Goal: Task Accomplishment & Management: Manage account settings

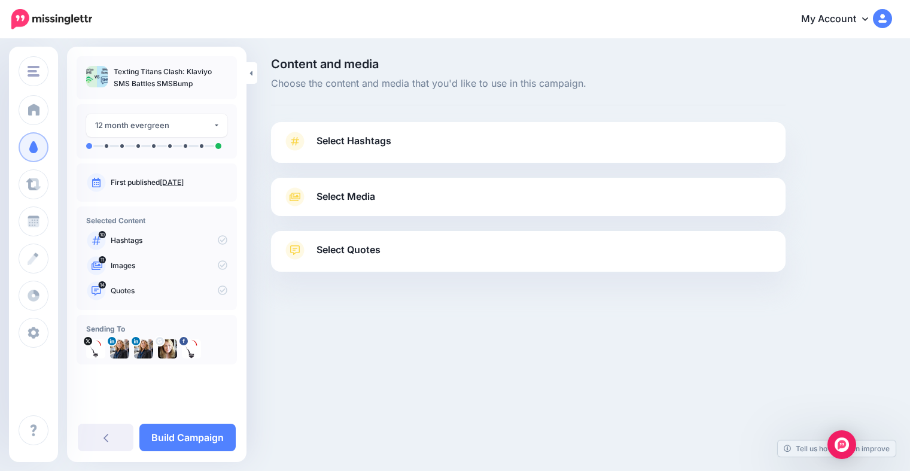
click at [370, 153] on link "Select Hashtags" at bounding box center [528, 147] width 490 height 31
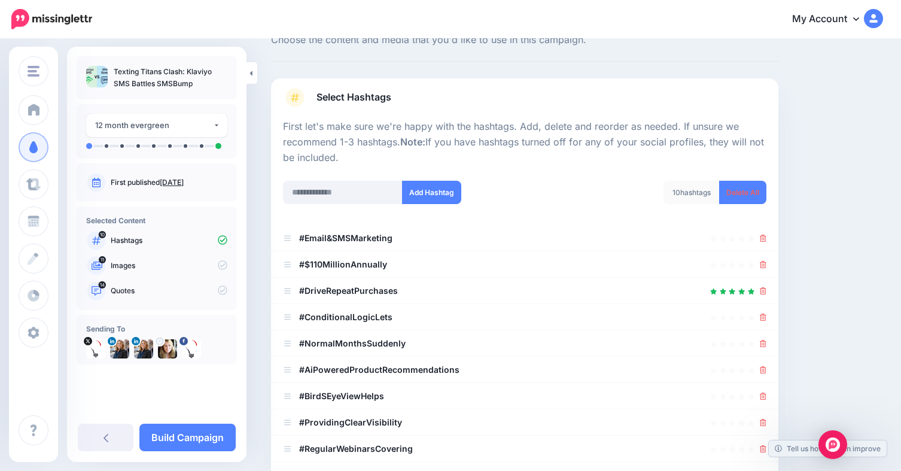
scroll to position [60, 0]
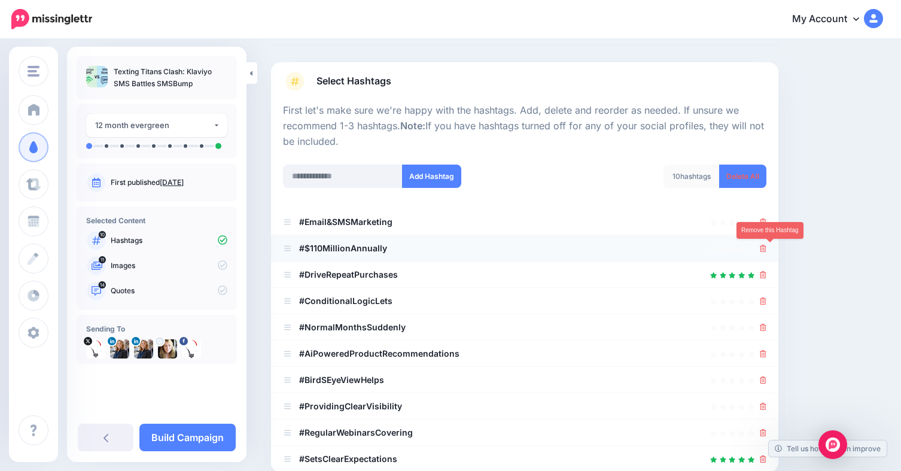
click at [766, 250] on icon at bounding box center [763, 248] width 7 height 7
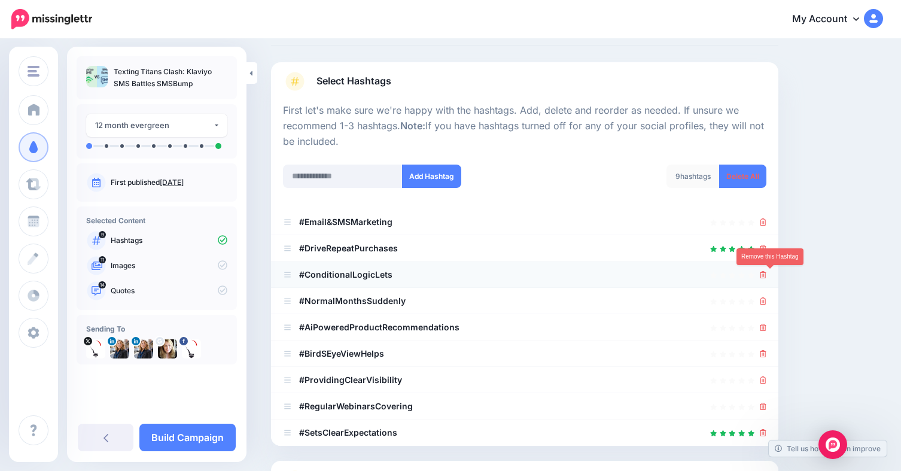
click at [766, 272] on icon at bounding box center [763, 274] width 7 height 7
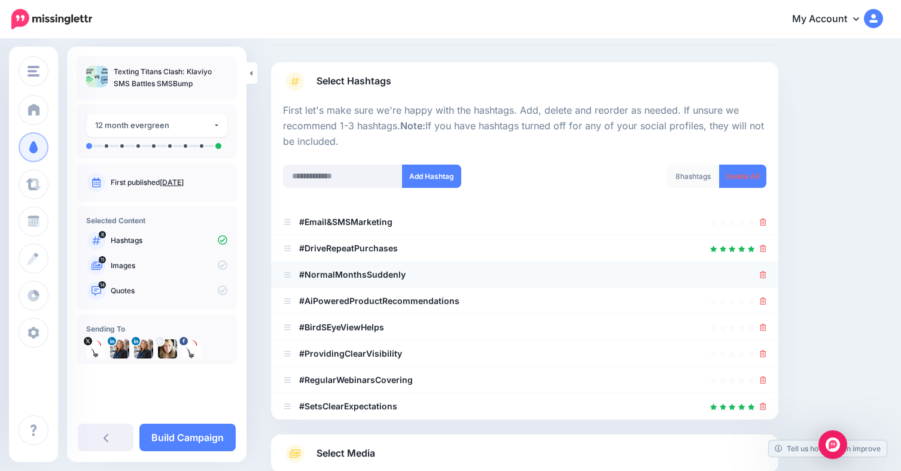
click at [773, 280] on li "#NormalMonthsSuddenly" at bounding box center [524, 274] width 507 height 26
click at [766, 273] on icon at bounding box center [763, 274] width 7 height 7
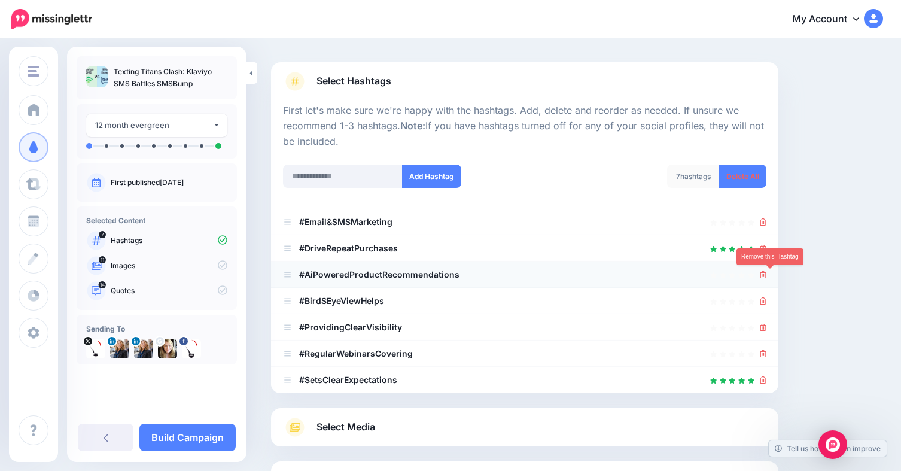
click at [766, 275] on icon at bounding box center [763, 274] width 7 height 7
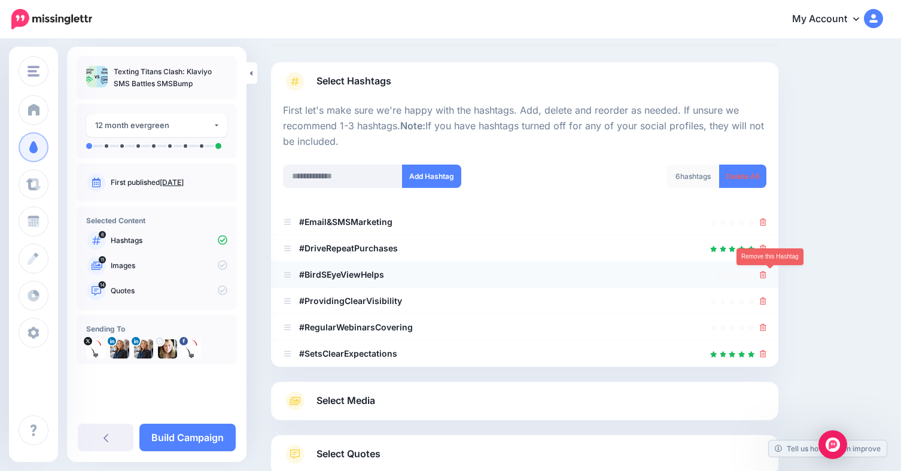
click at [766, 275] on icon at bounding box center [763, 274] width 7 height 7
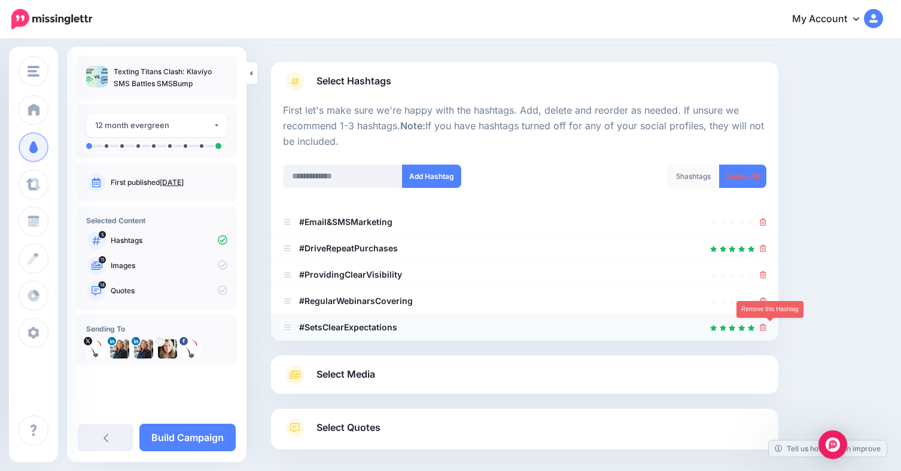
click at [766, 328] on icon at bounding box center [763, 327] width 7 height 7
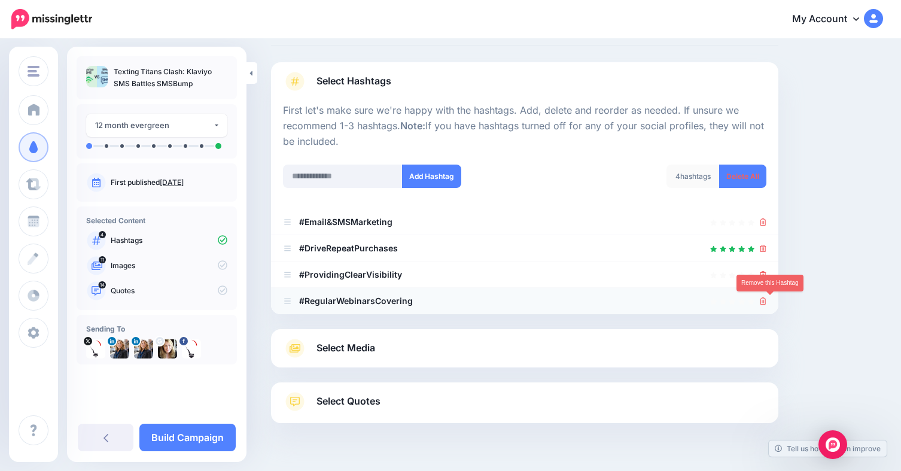
click at [766, 302] on icon at bounding box center [763, 300] width 7 height 7
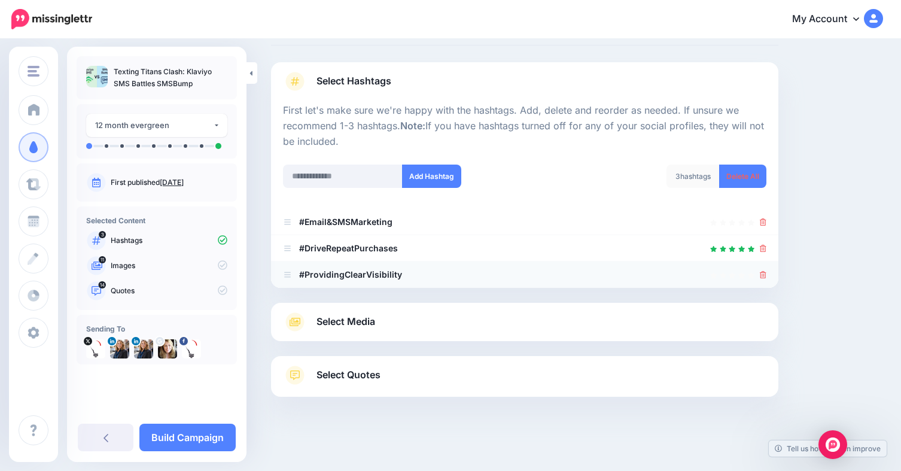
click at [766, 276] on icon at bounding box center [763, 274] width 7 height 7
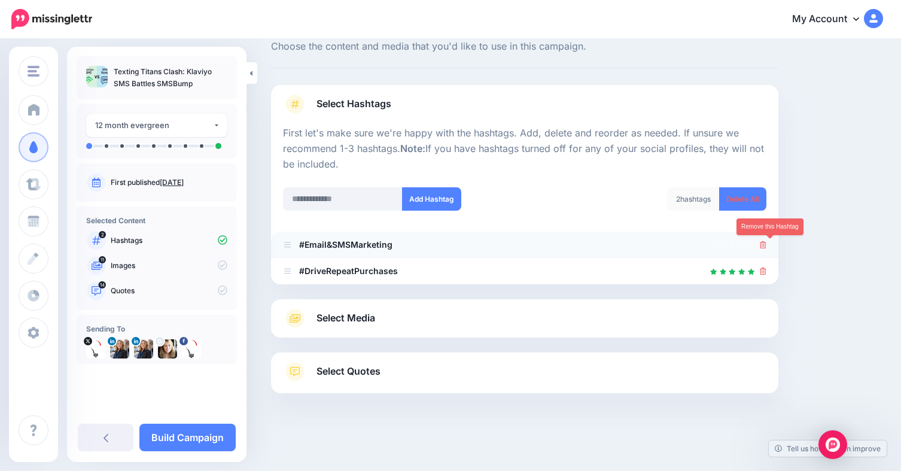
click at [766, 245] on icon at bounding box center [763, 244] width 7 height 7
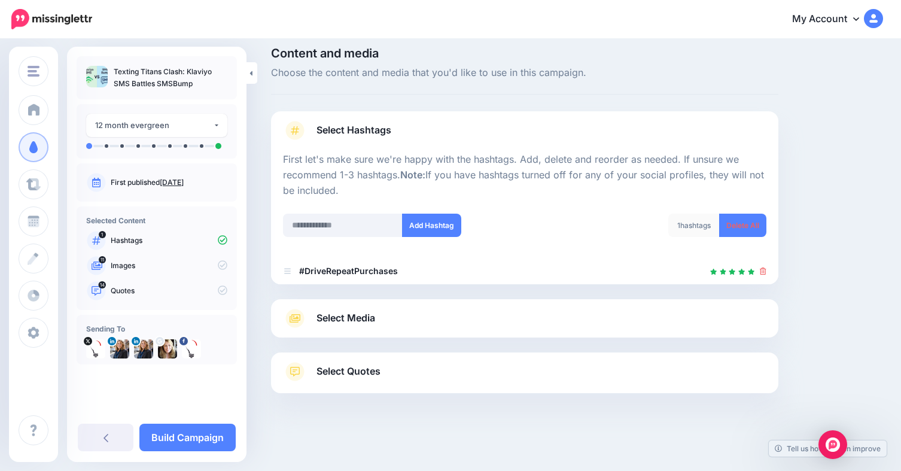
scroll to position [11, 0]
click at [340, 228] on input "text" at bounding box center [343, 225] width 120 height 23
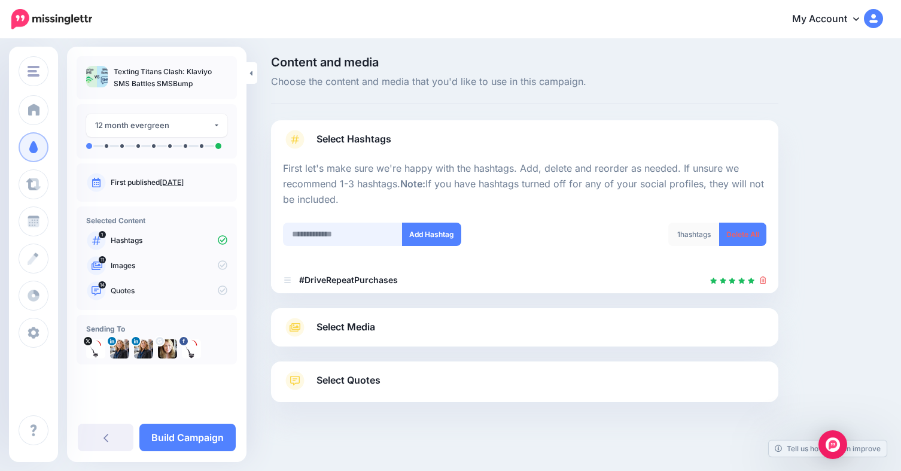
scroll to position [0, 0]
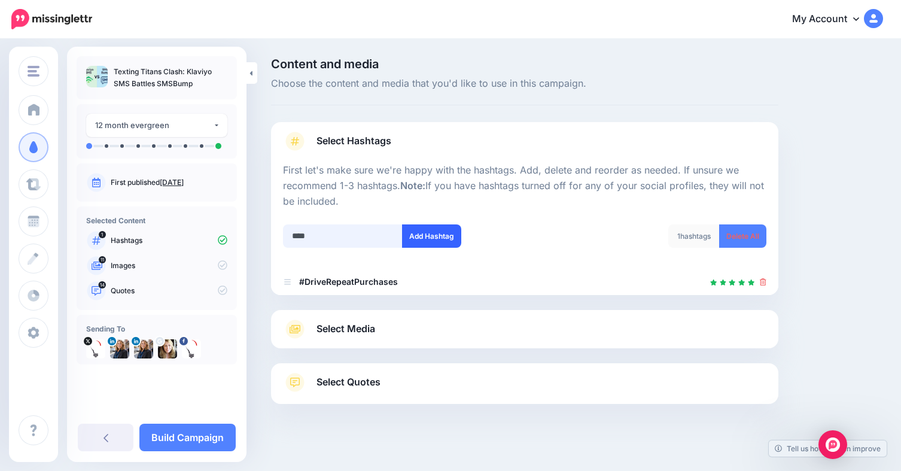
type input "****"
click at [422, 240] on button "Add Hashtag" at bounding box center [431, 235] width 59 height 23
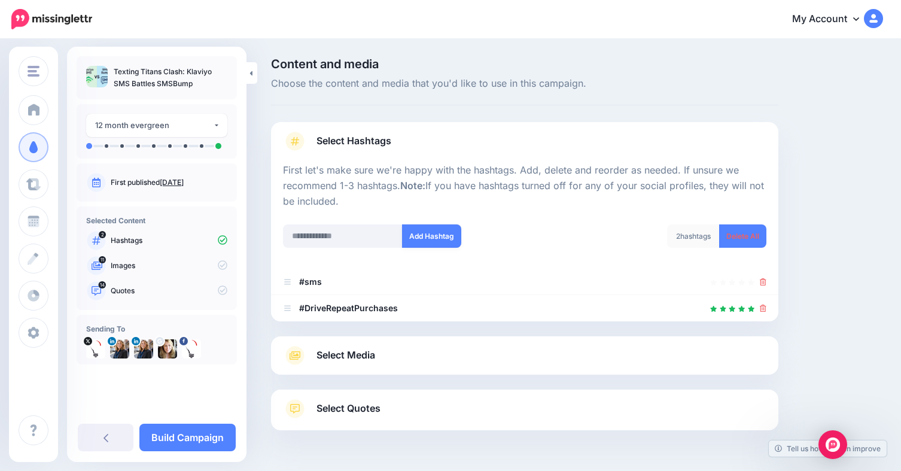
scroll to position [37, 0]
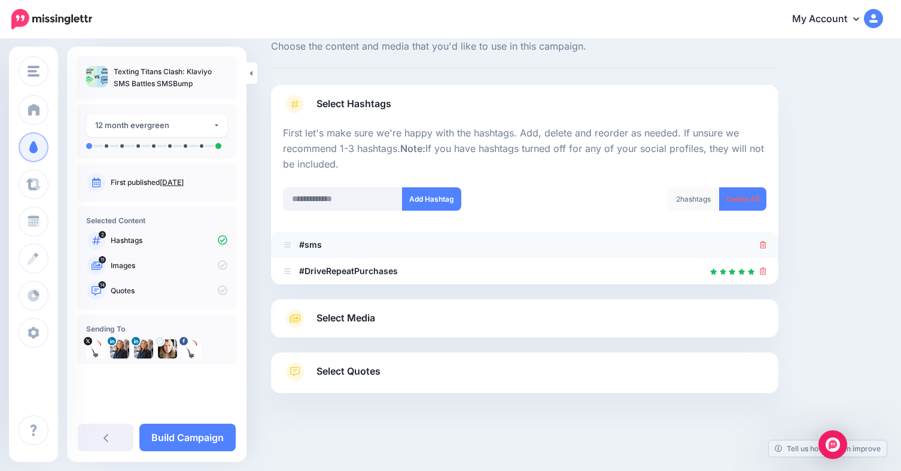
click at [766, 243] on icon at bounding box center [763, 244] width 7 height 7
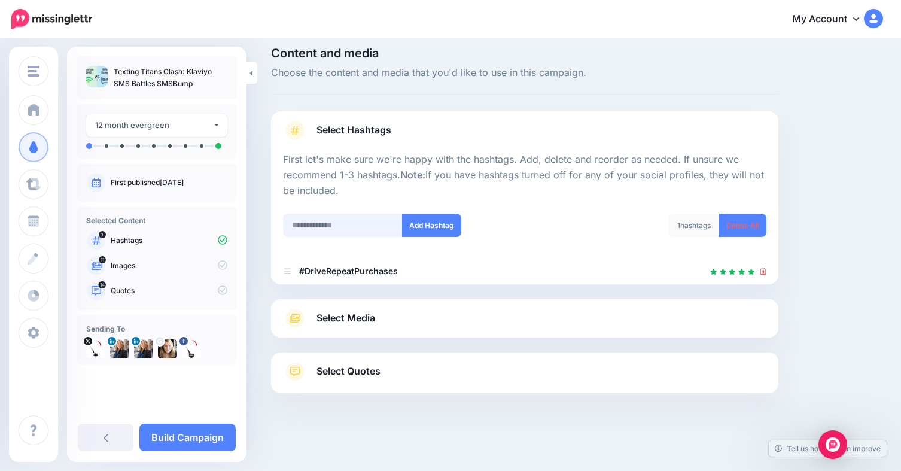
click at [359, 220] on input "text" at bounding box center [343, 225] width 120 height 23
type input "**********"
click at [423, 215] on button "Add Hashtag" at bounding box center [431, 225] width 59 height 23
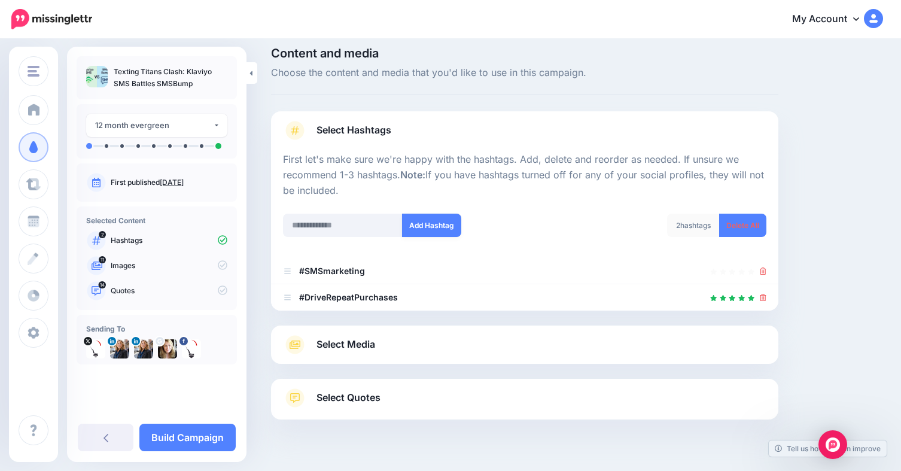
scroll to position [37, 0]
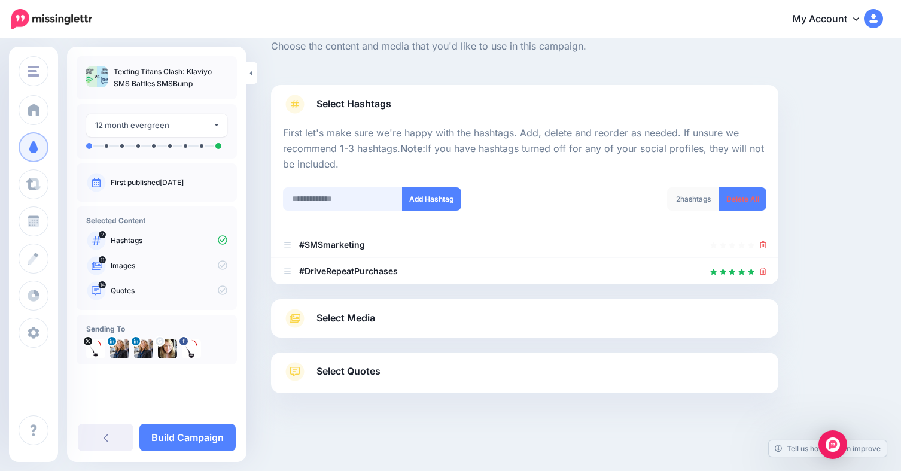
click at [330, 195] on input "text" at bounding box center [343, 198] width 120 height 23
type input "**********"
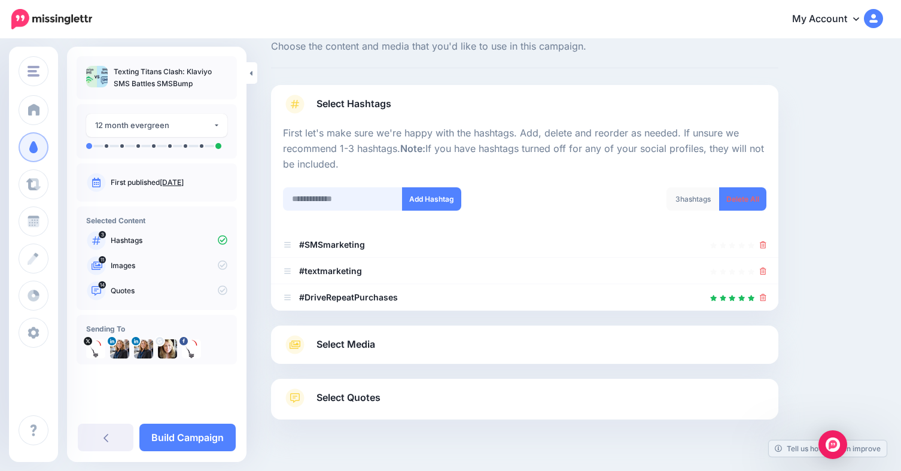
scroll to position [63, 0]
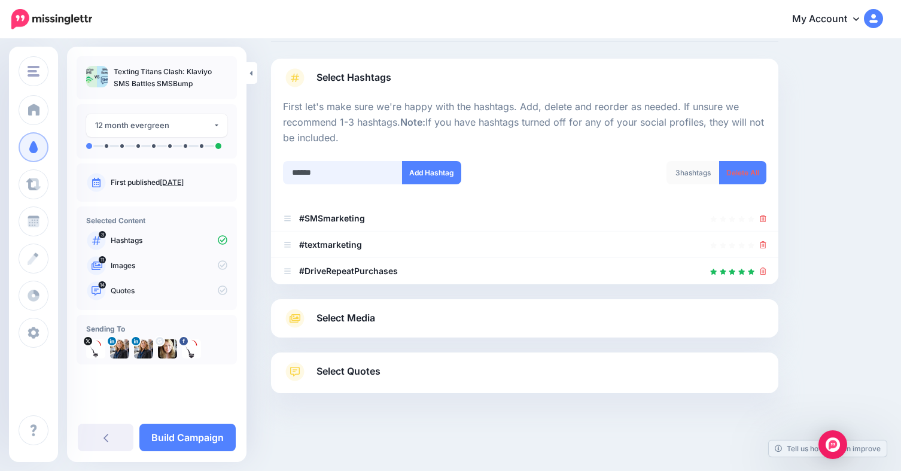
type input "*******"
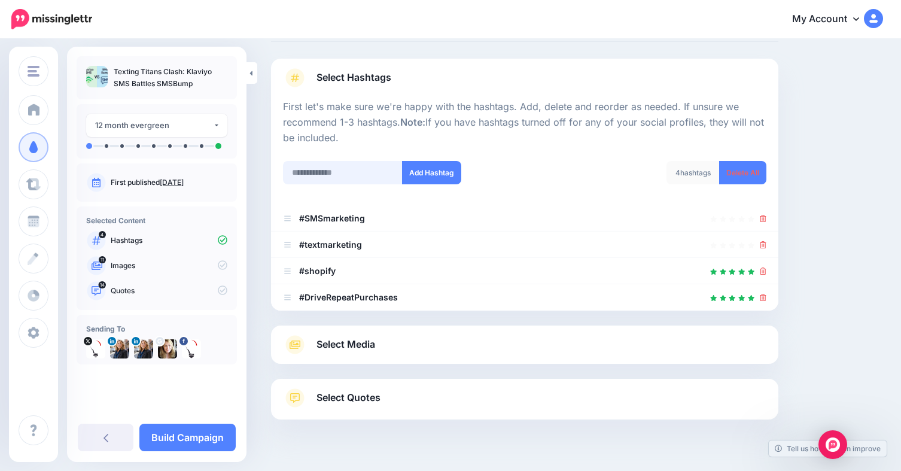
scroll to position [90, 0]
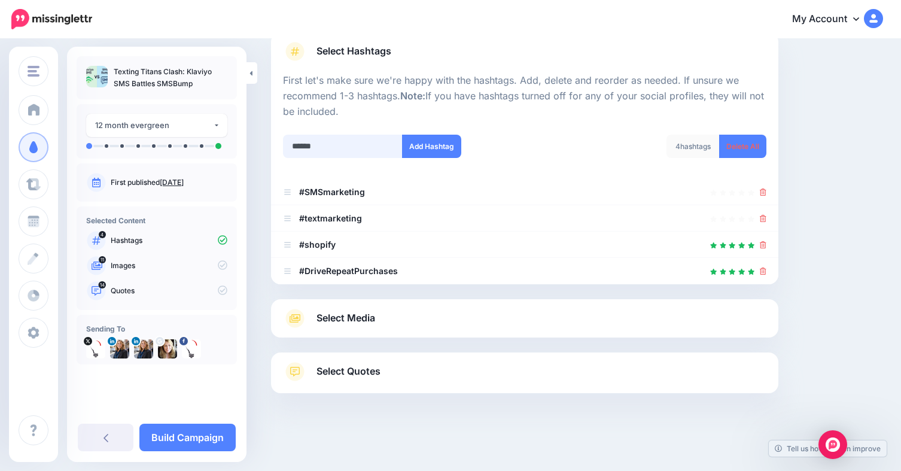
type input "*******"
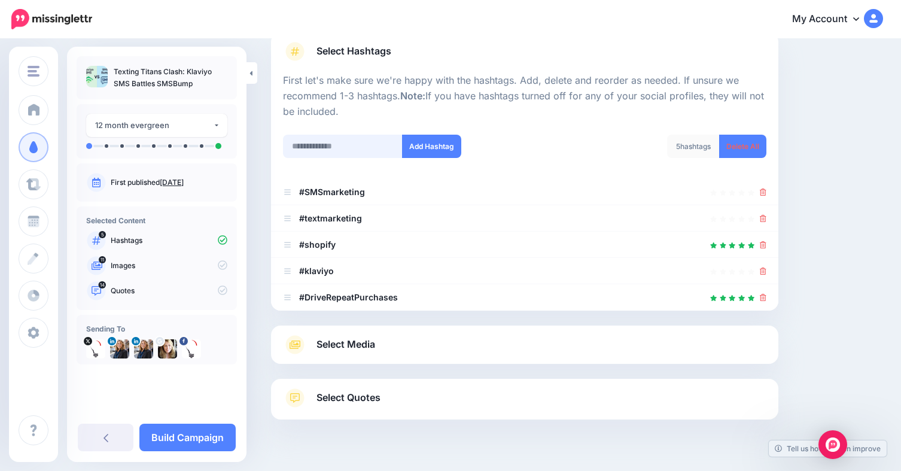
scroll to position [116, 0]
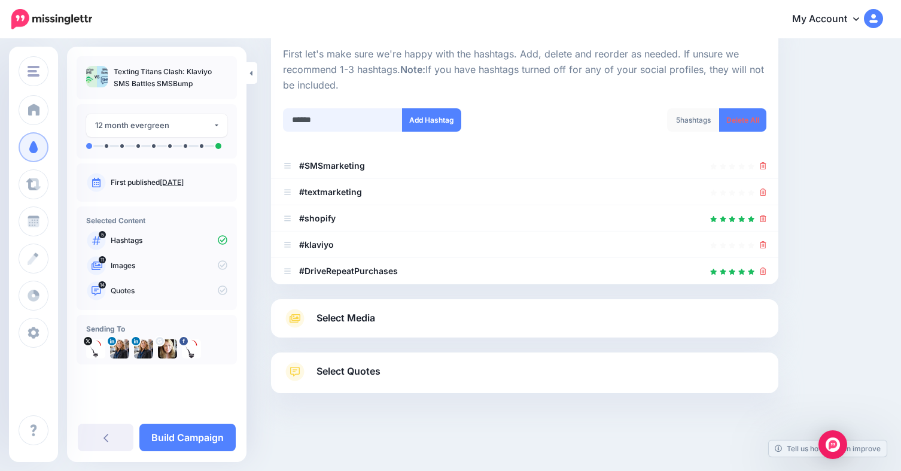
type input "*******"
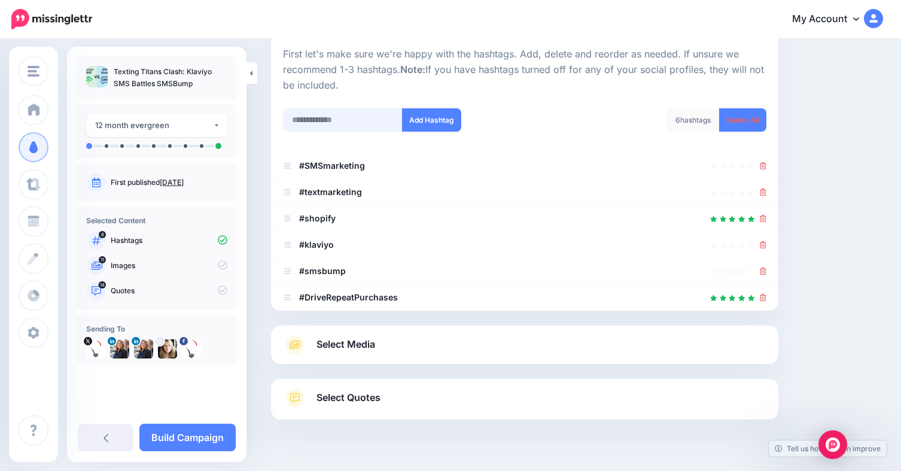
scroll to position [142, 0]
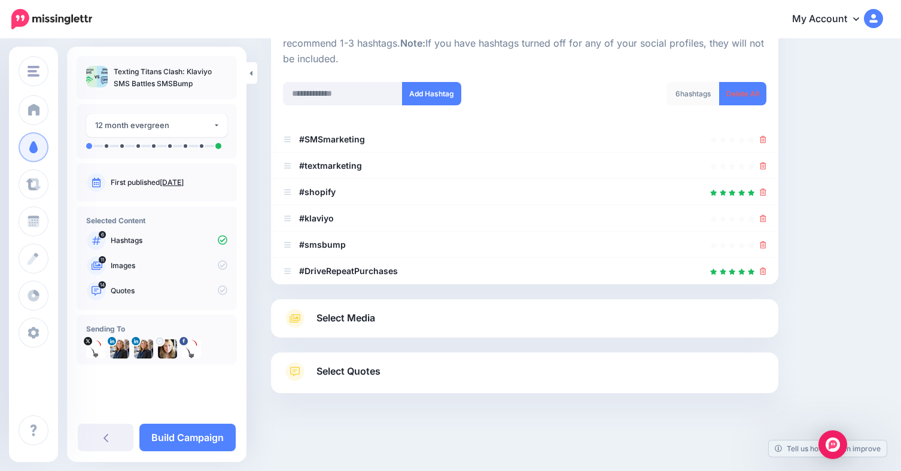
click at [498, 312] on link "Select Media" at bounding box center [524, 318] width 483 height 19
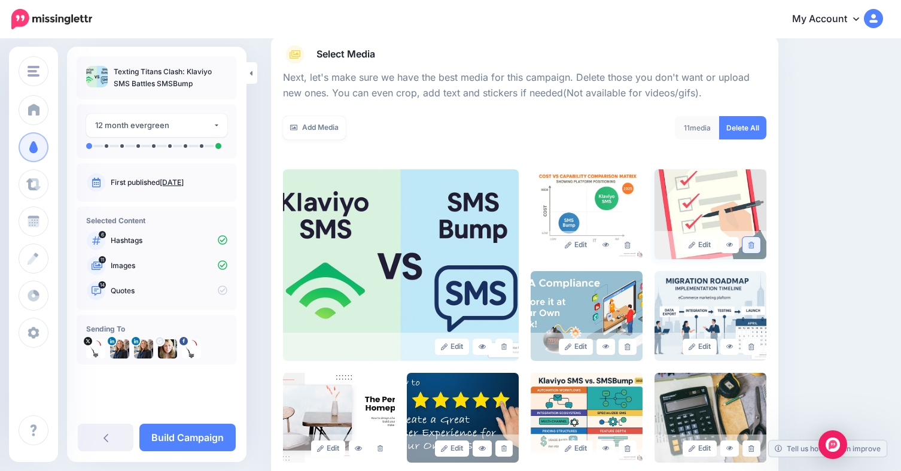
click at [754, 243] on icon at bounding box center [750, 245] width 5 height 7
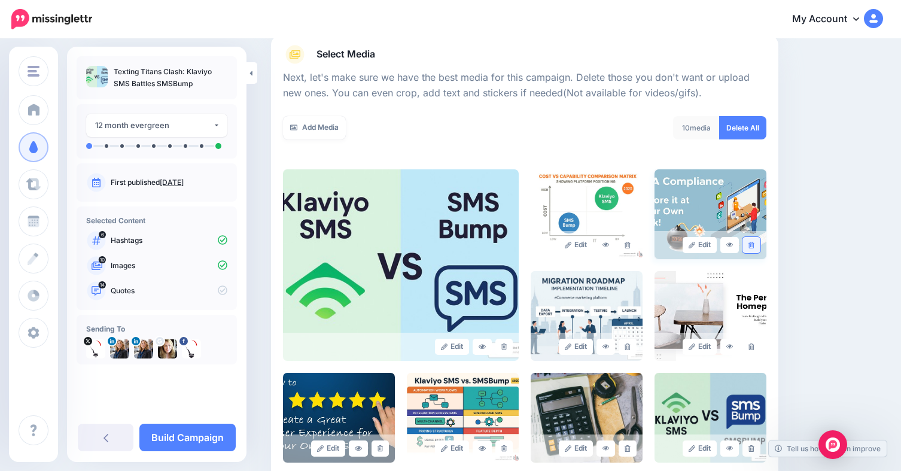
click at [754, 242] on icon at bounding box center [750, 245] width 5 height 7
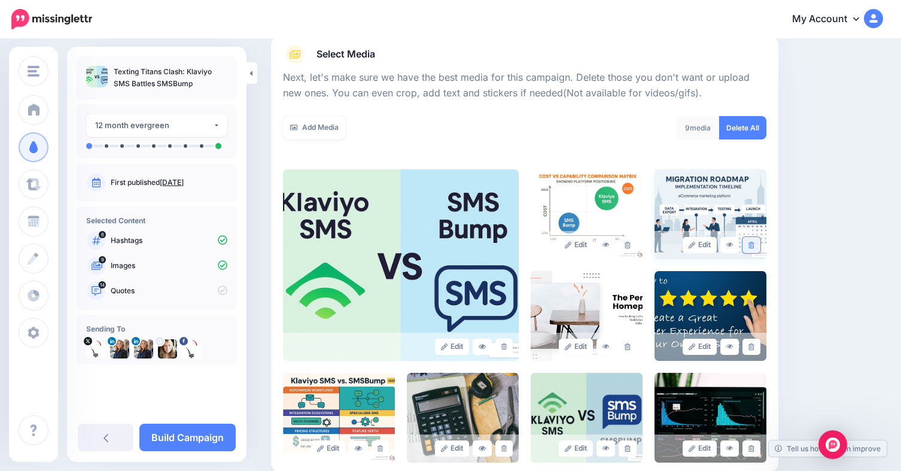
click at [760, 245] on link at bounding box center [750, 245] width 17 height 16
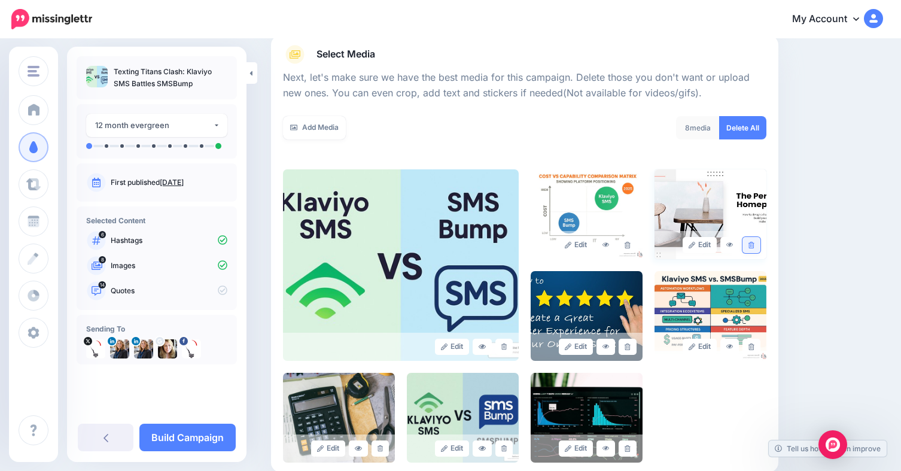
click at [760, 244] on link at bounding box center [750, 245] width 17 height 16
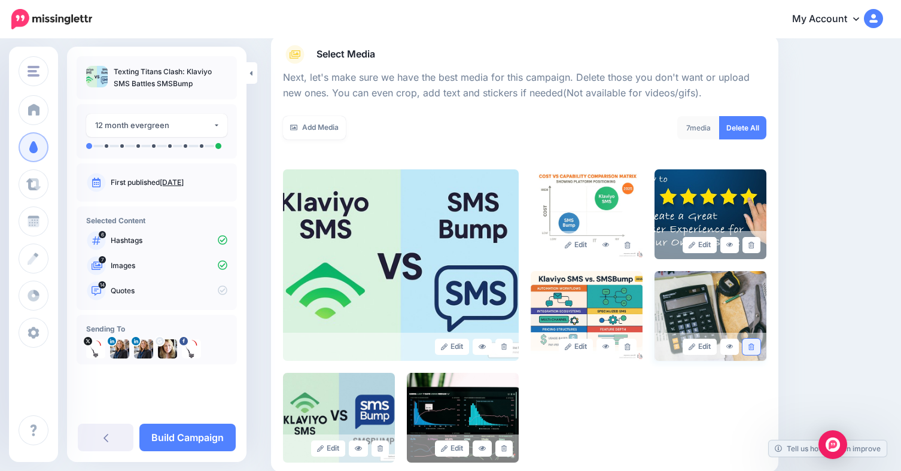
click at [758, 343] on link at bounding box center [750, 347] width 17 height 16
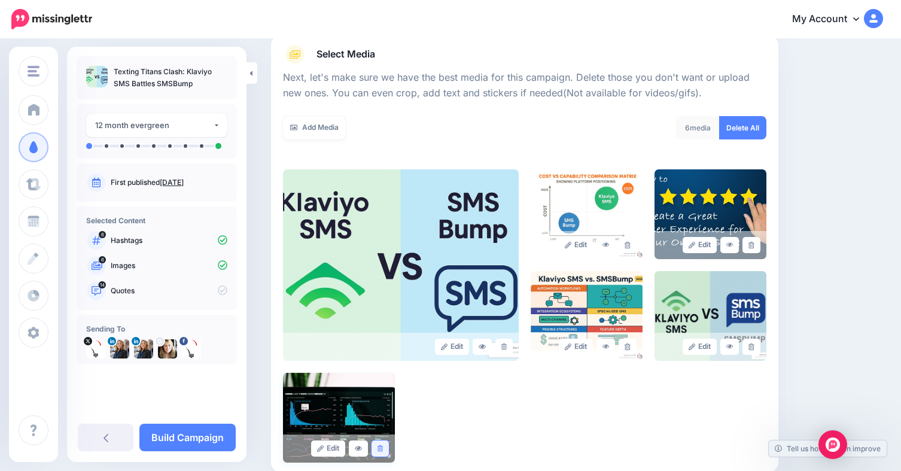
click at [385, 446] on link at bounding box center [379, 448] width 17 height 16
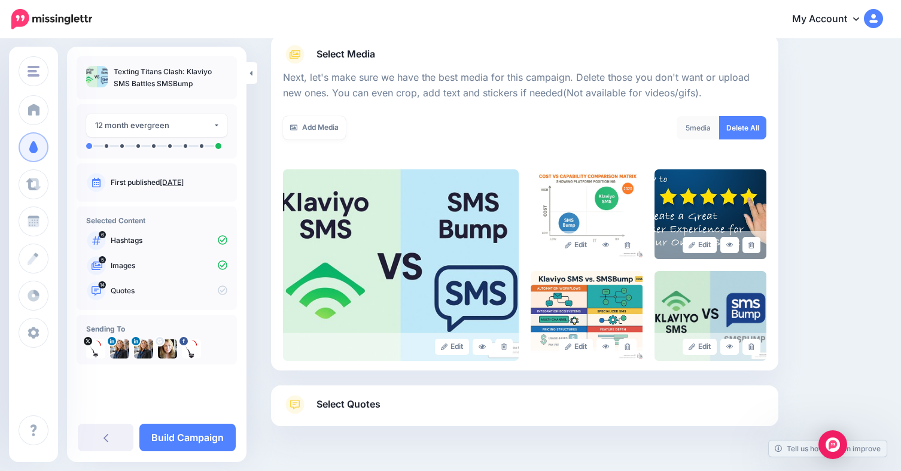
click at [327, 409] on span "Select Quotes" at bounding box center [348, 404] width 64 height 16
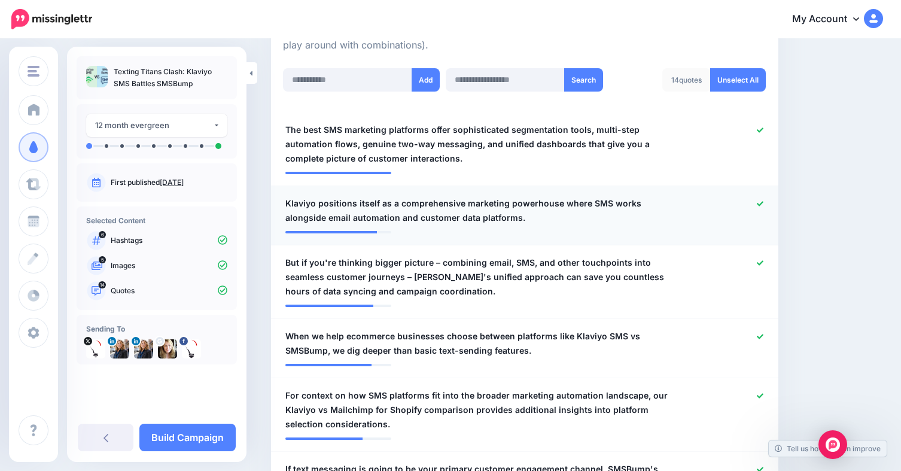
scroll to position [322, 0]
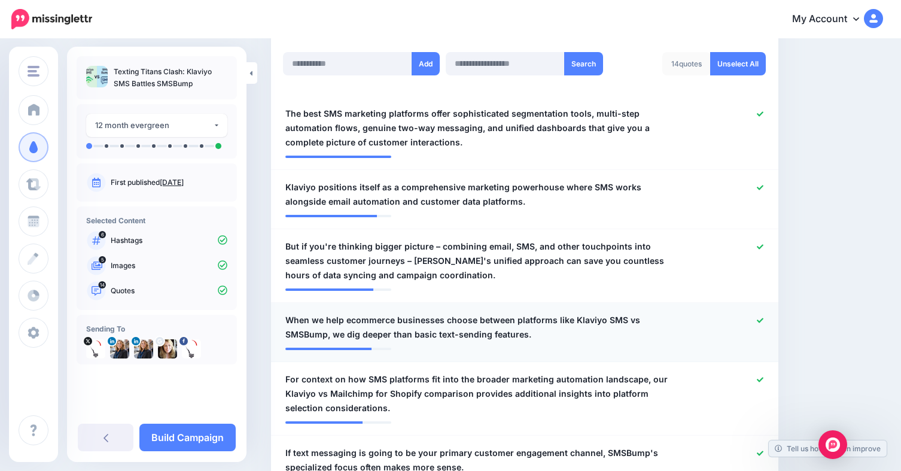
click at [763, 319] on icon at bounding box center [760, 320] width 7 height 7
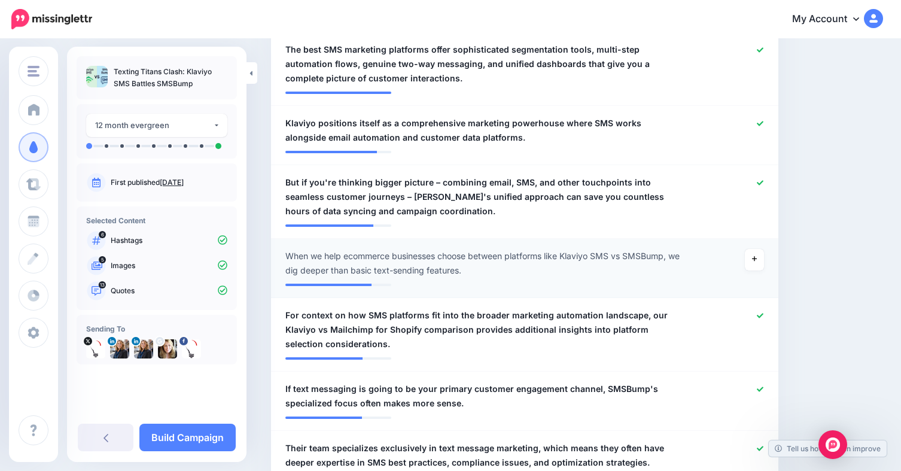
scroll to position [441, 0]
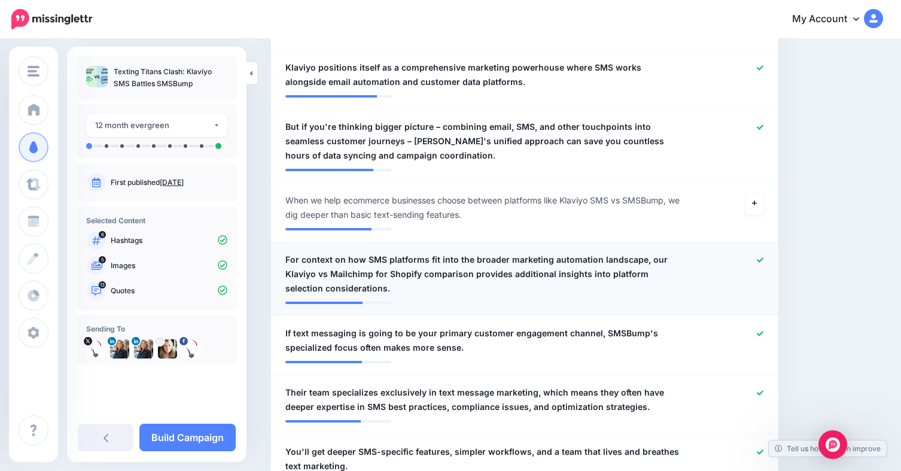
click at [763, 261] on icon at bounding box center [760, 260] width 7 height 7
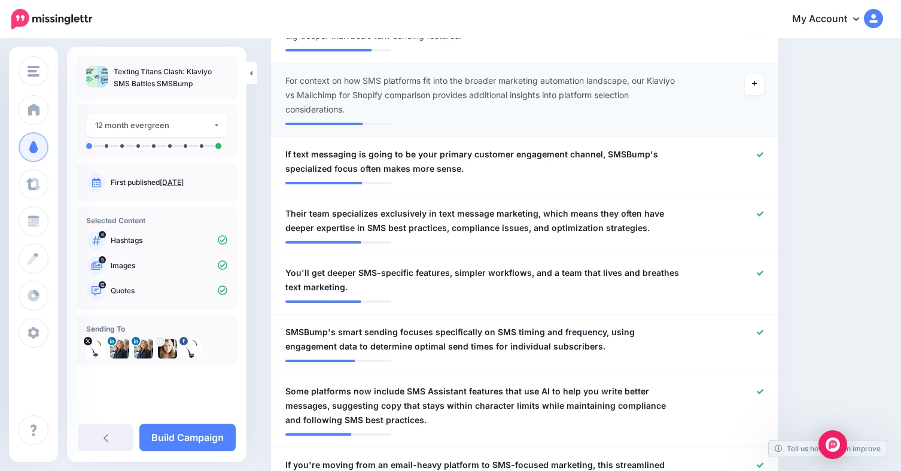
scroll to position [621, 0]
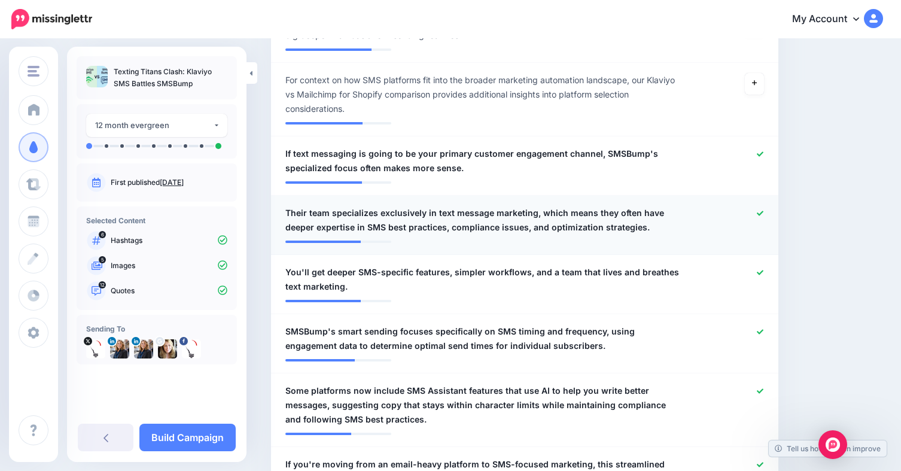
click at [763, 214] on icon at bounding box center [760, 213] width 7 height 5
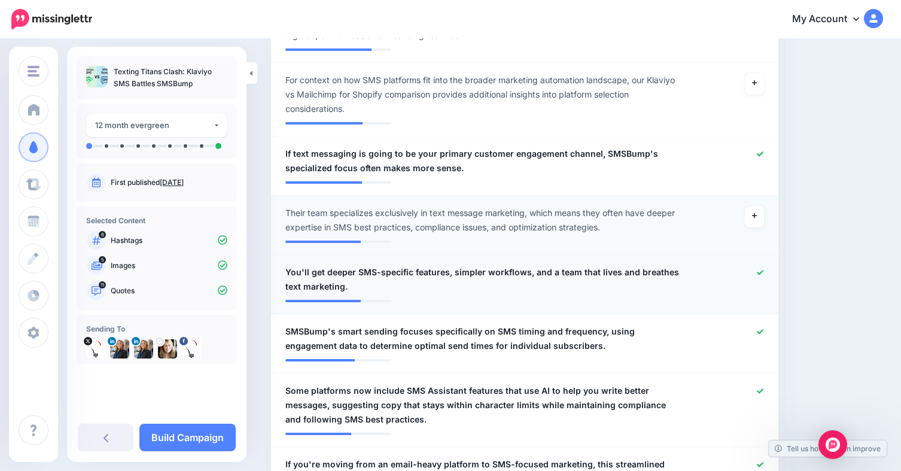
click at [763, 270] on icon at bounding box center [760, 272] width 7 height 7
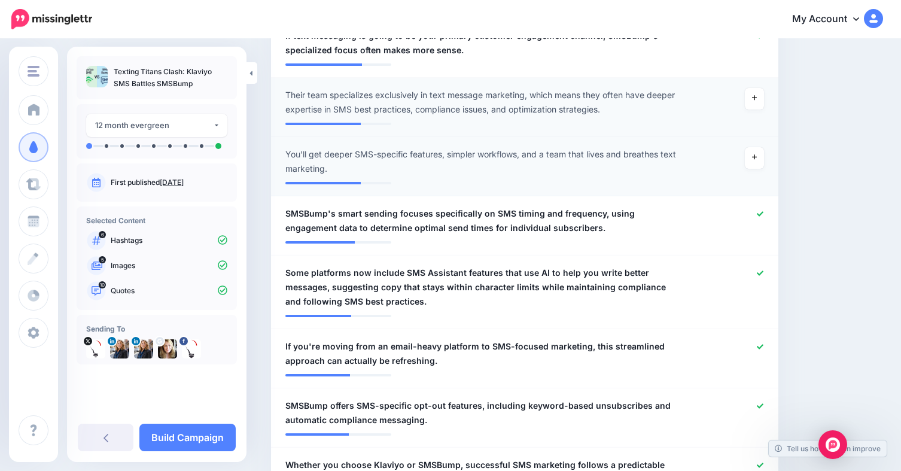
scroll to position [740, 0]
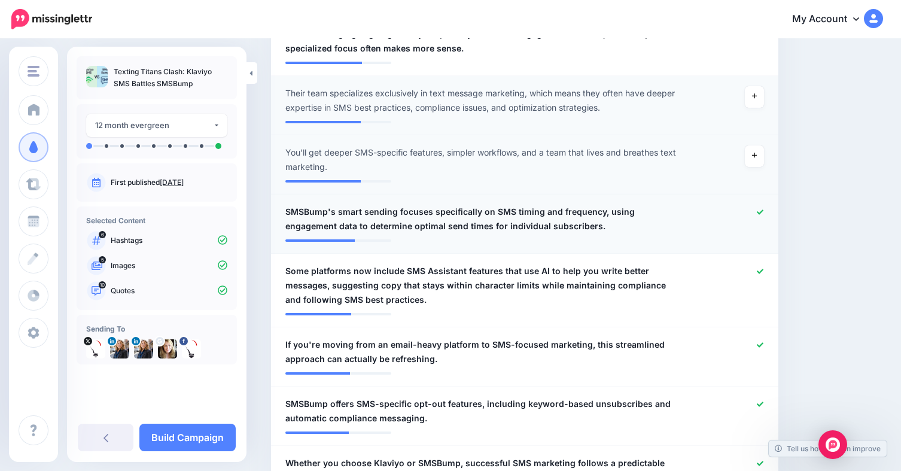
click at [763, 215] on icon at bounding box center [760, 212] width 7 height 7
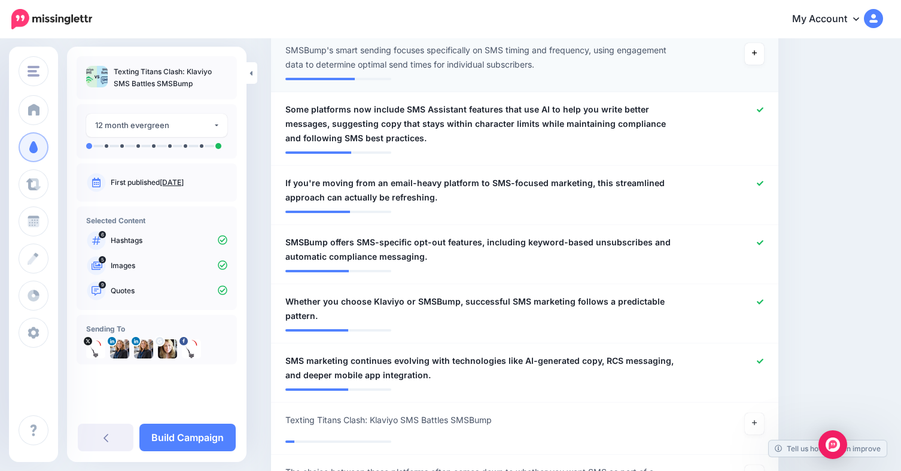
scroll to position [920, 0]
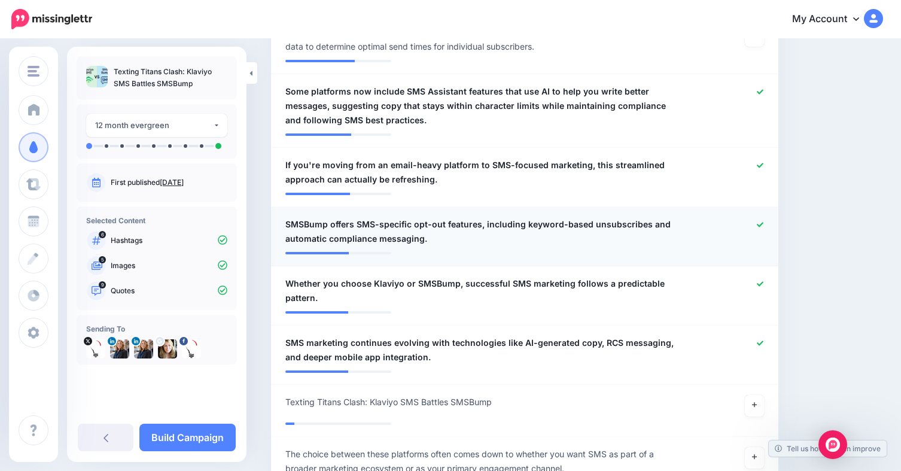
click at [763, 224] on icon at bounding box center [760, 224] width 7 height 7
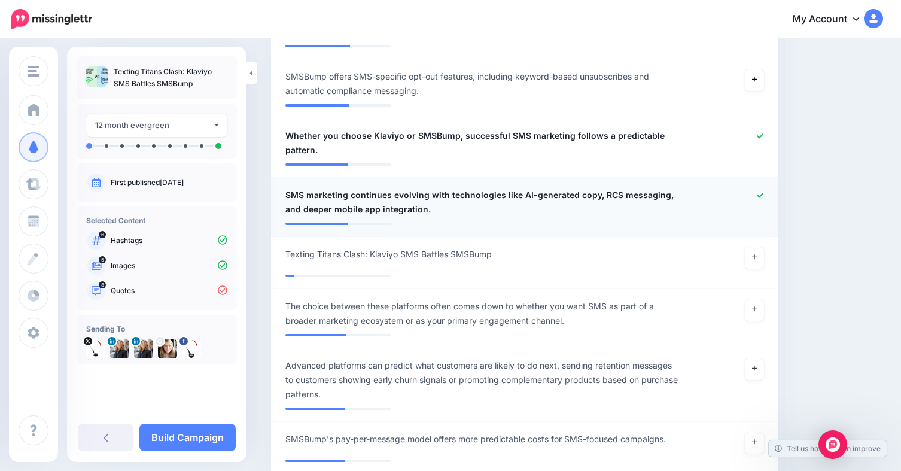
scroll to position [1099, 0]
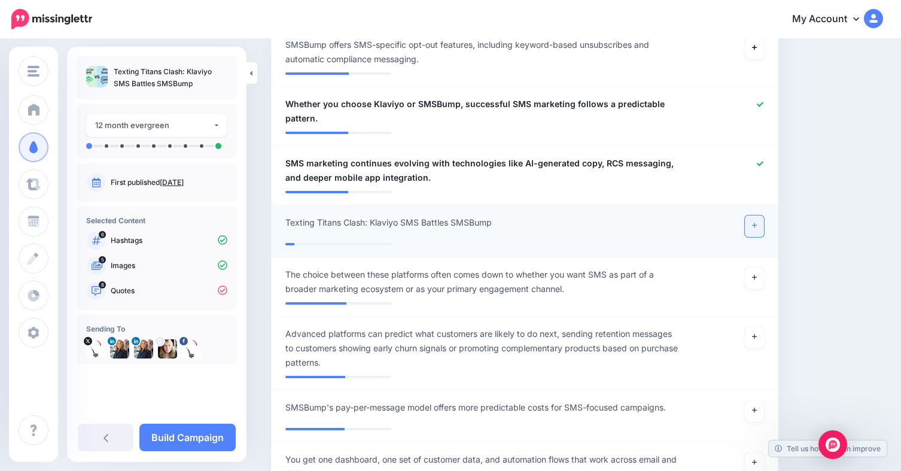
click at [760, 232] on link at bounding box center [754, 226] width 19 height 22
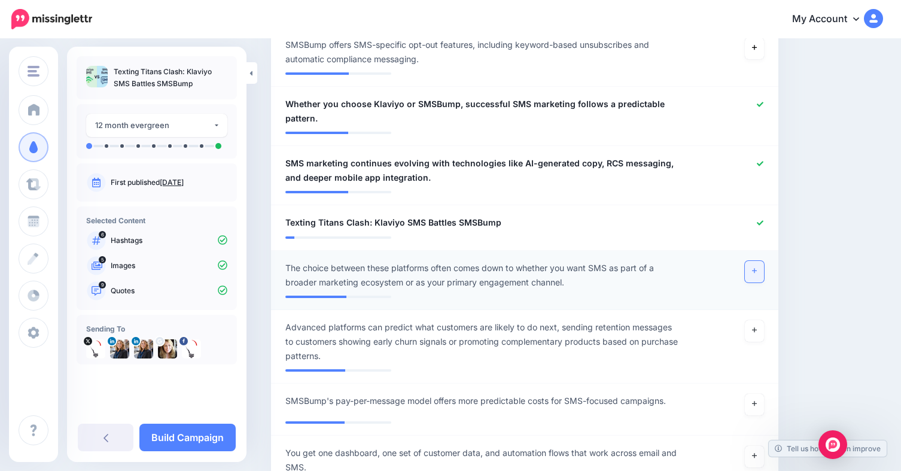
click at [757, 270] on link at bounding box center [754, 272] width 19 height 22
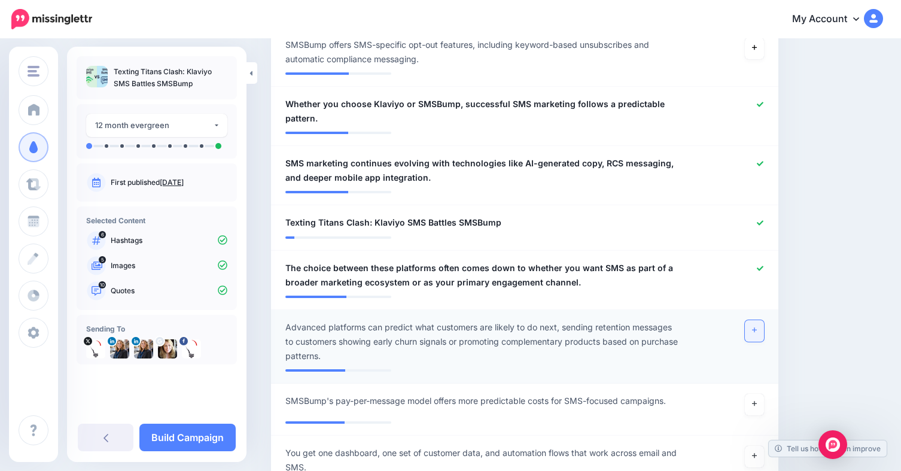
click at [758, 334] on link at bounding box center [754, 331] width 19 height 22
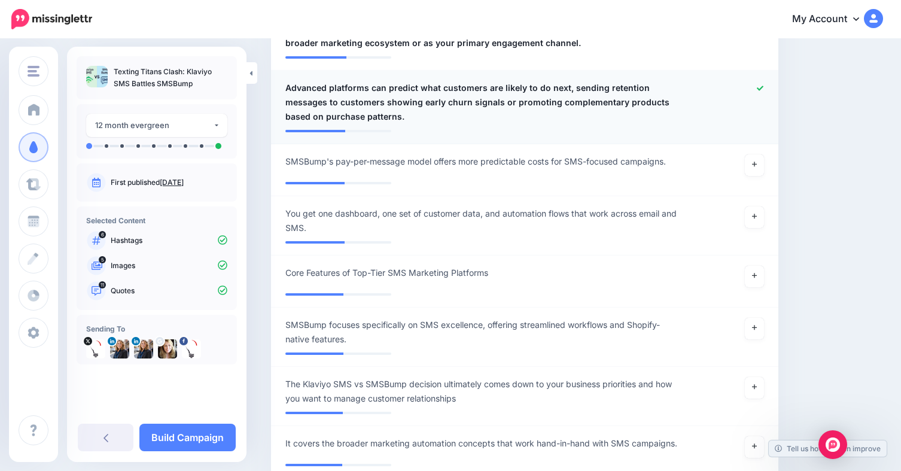
scroll to position [1398, 0]
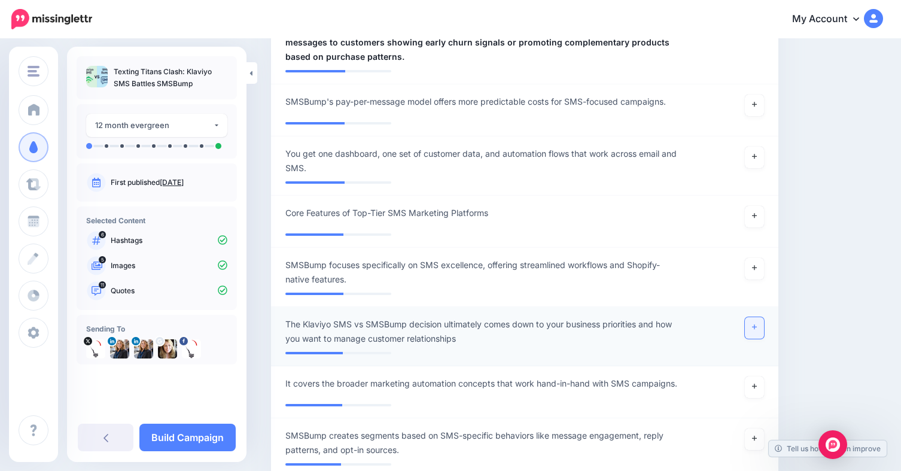
click at [757, 327] on icon at bounding box center [754, 327] width 5 height 5
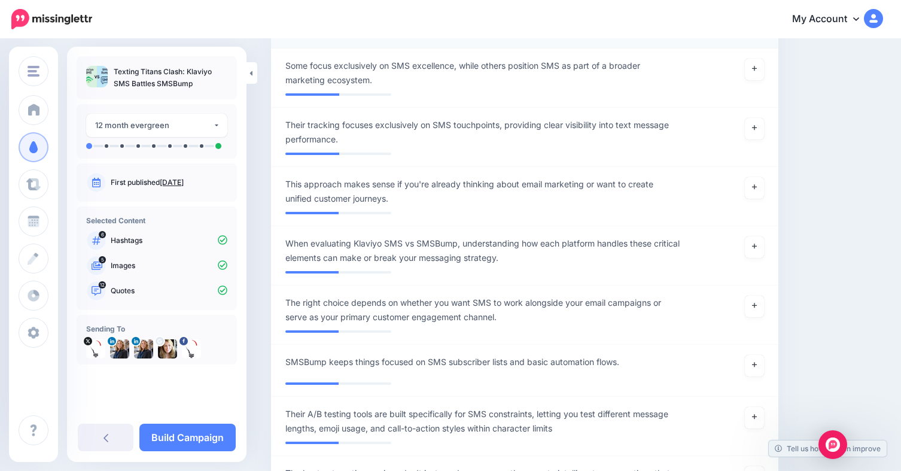
scroll to position [2116, 0]
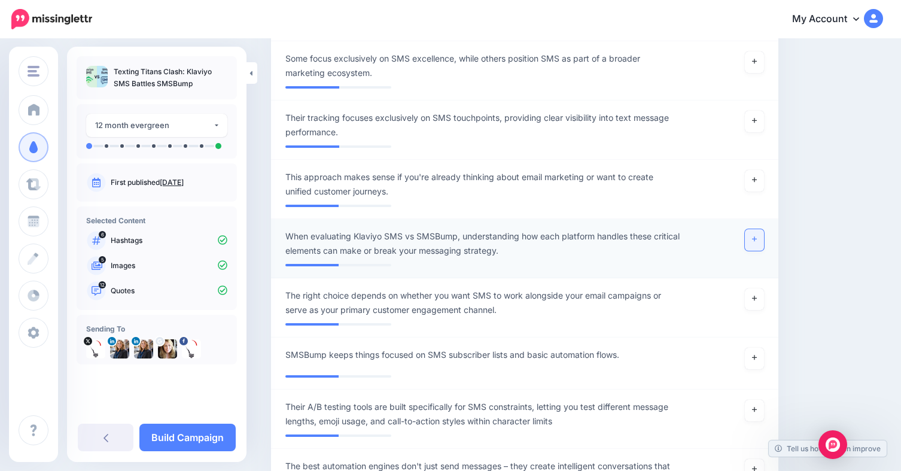
click at [759, 243] on link at bounding box center [754, 240] width 19 height 22
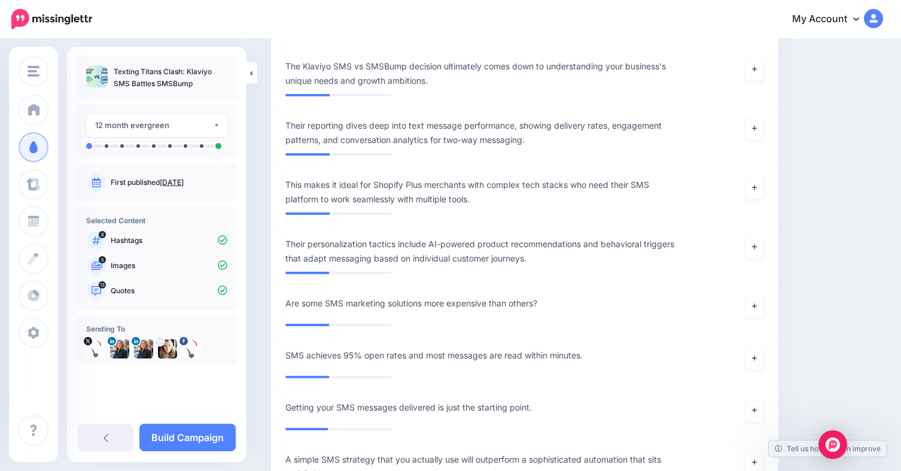
scroll to position [4807, 0]
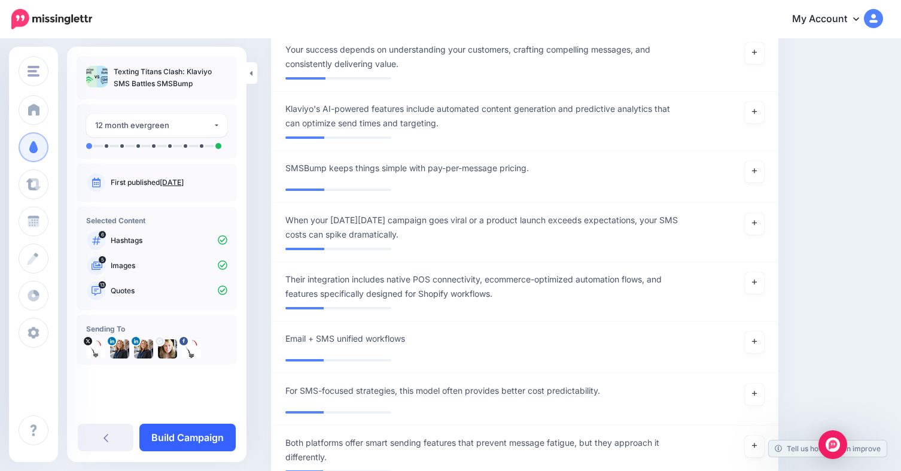
click at [209, 443] on link "Build Campaign" at bounding box center [187, 437] width 96 height 28
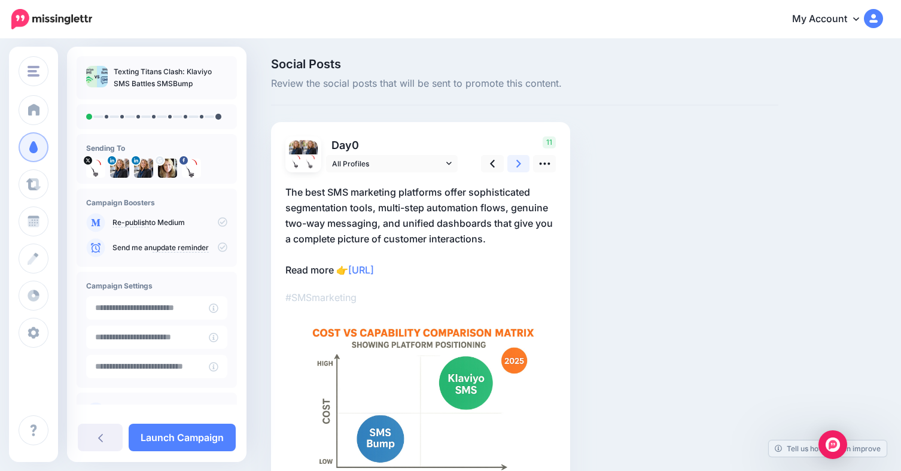
click at [516, 164] on icon at bounding box center [518, 163] width 5 height 13
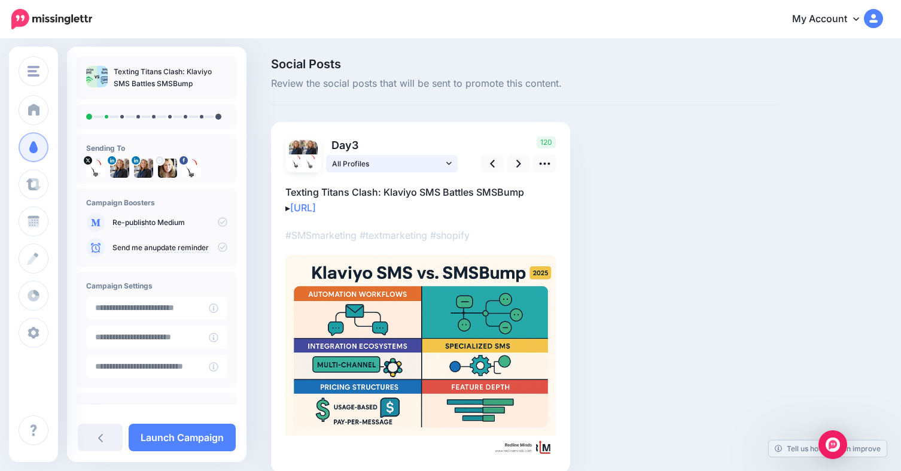
click at [446, 164] on link "All Profiles" at bounding box center [392, 163] width 132 height 17
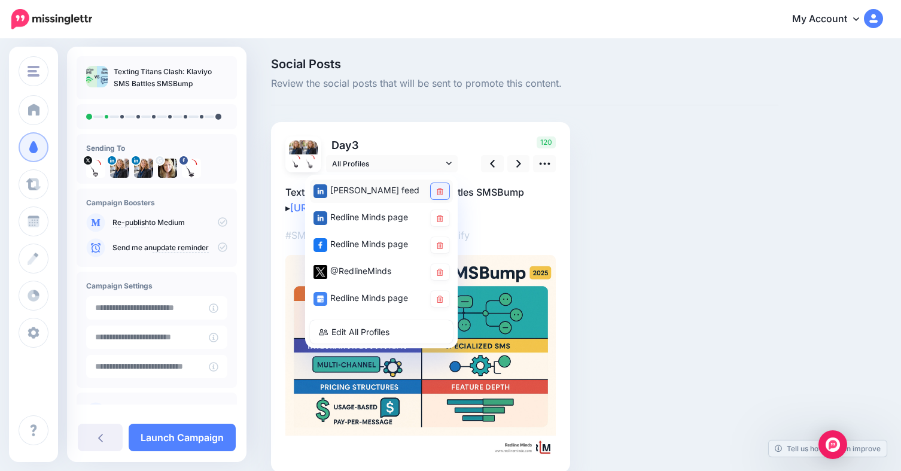
click at [433, 188] on link at bounding box center [440, 191] width 19 height 16
click at [523, 170] on link at bounding box center [518, 163] width 23 height 17
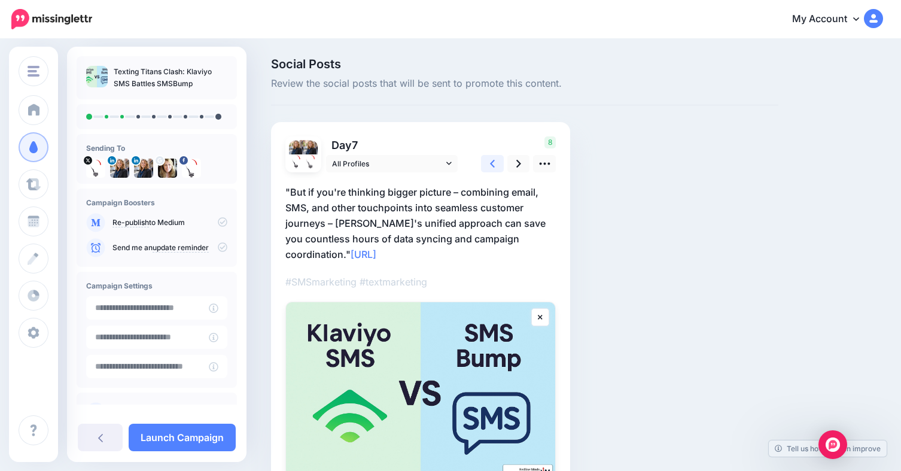
click at [498, 169] on link at bounding box center [492, 163] width 23 height 17
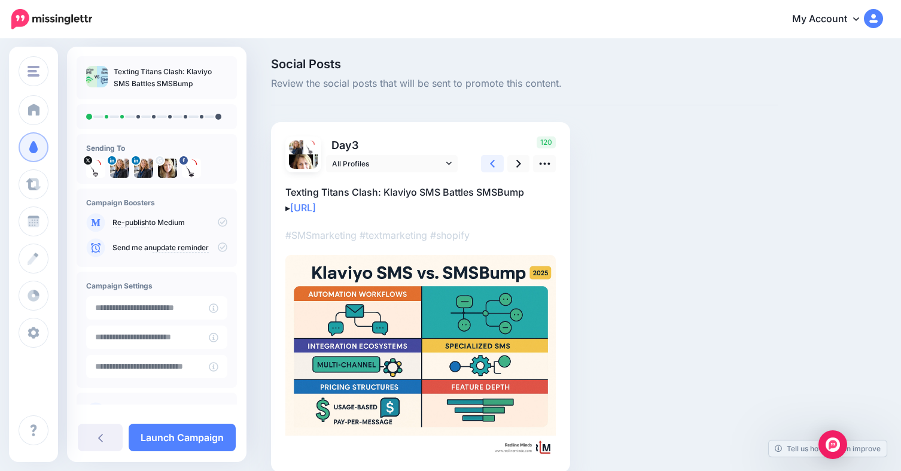
click at [498, 169] on link at bounding box center [492, 163] width 23 height 17
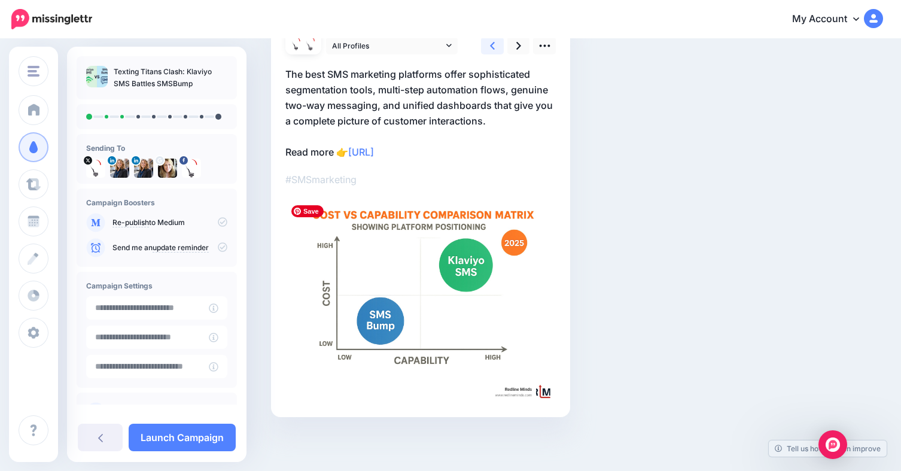
scroll to position [58, 0]
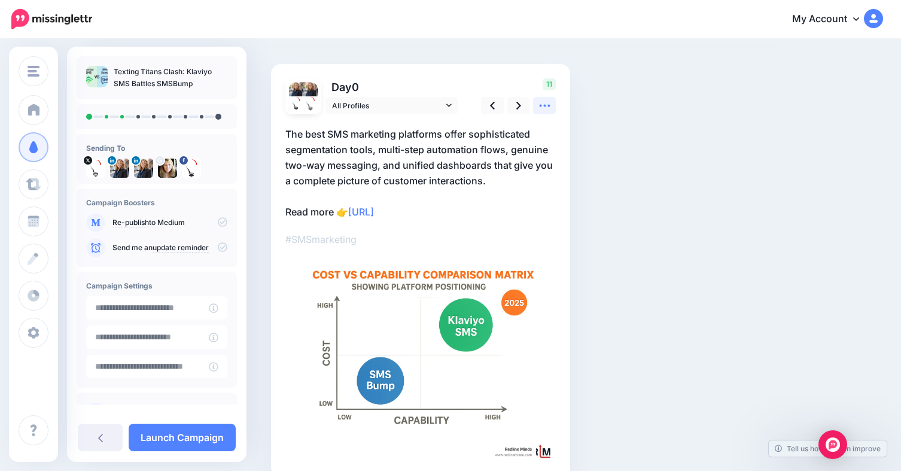
click at [539, 110] on icon at bounding box center [544, 105] width 13 height 13
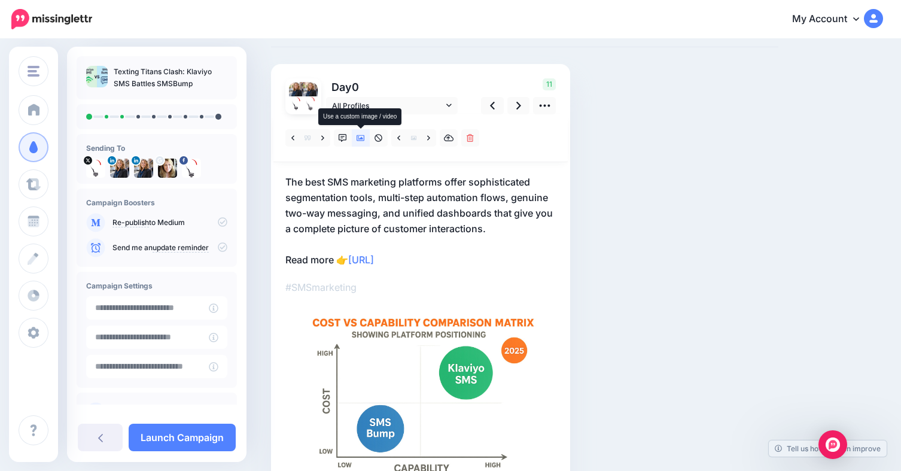
click at [358, 136] on icon at bounding box center [360, 138] width 8 height 8
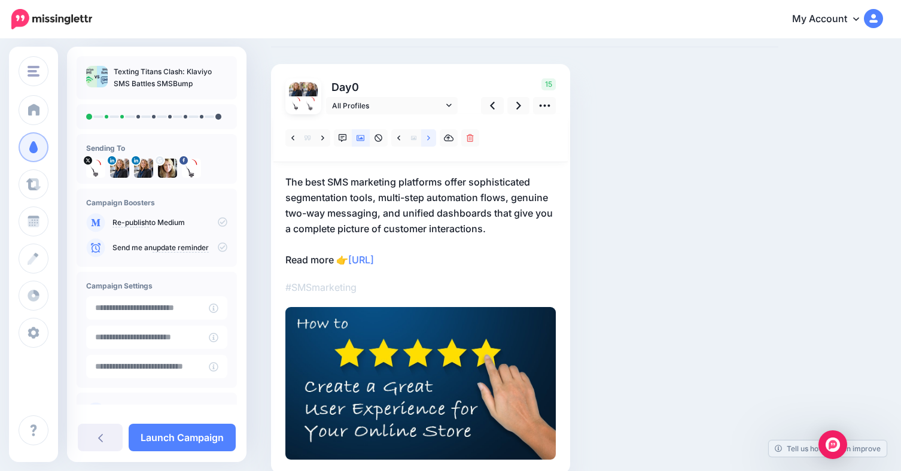
click at [427, 140] on icon at bounding box center [428, 138] width 3 height 8
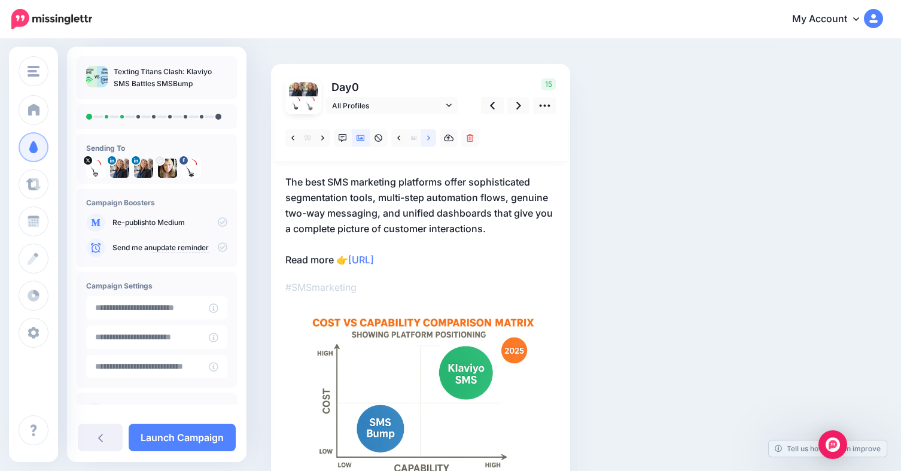
click at [427, 140] on icon at bounding box center [428, 138] width 3 height 8
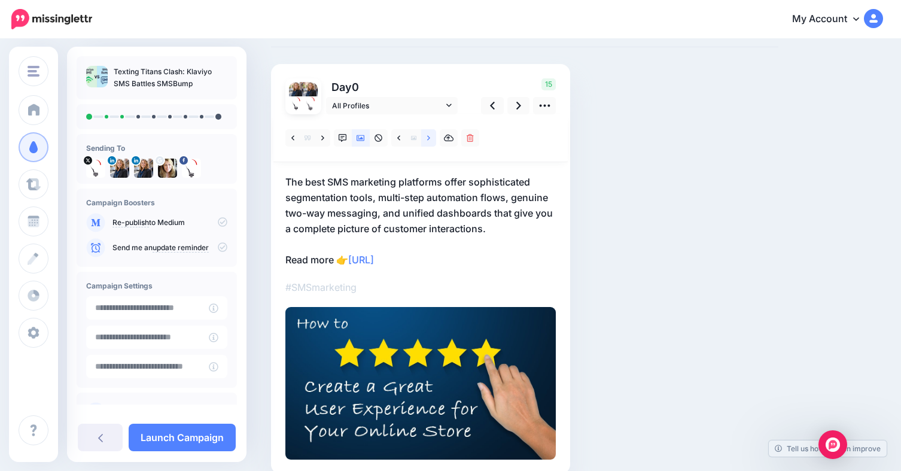
click at [427, 139] on icon at bounding box center [428, 138] width 3 height 8
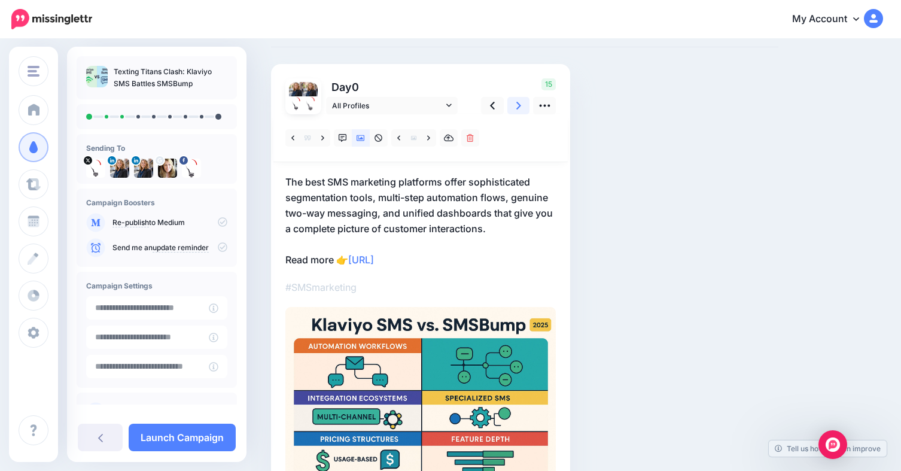
click at [524, 110] on link at bounding box center [518, 105] width 23 height 17
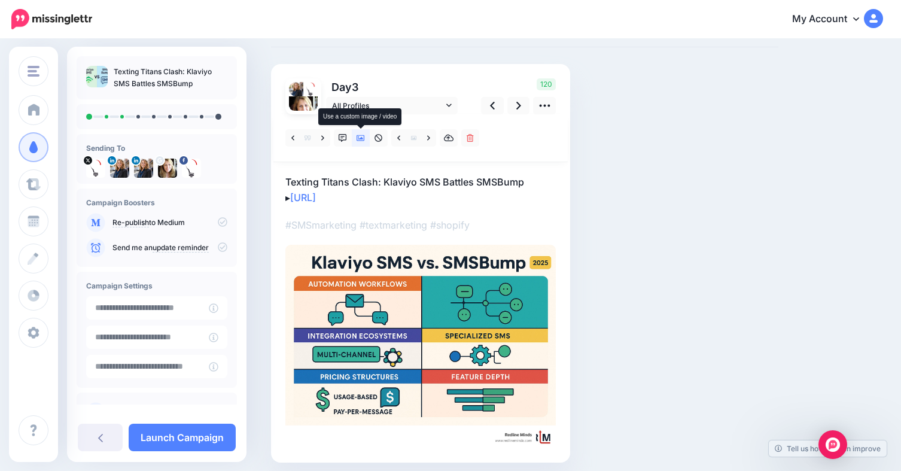
click at [355, 138] on link at bounding box center [361, 137] width 18 height 17
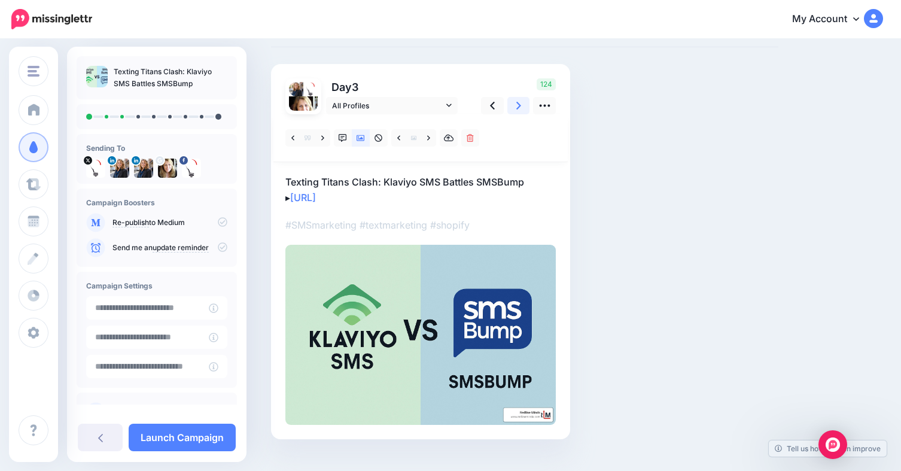
click at [516, 108] on icon at bounding box center [518, 105] width 5 height 13
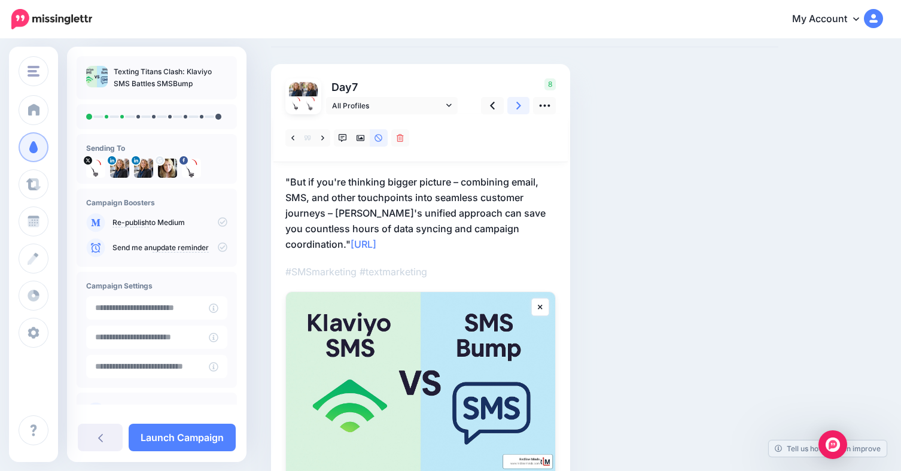
click at [516, 103] on icon at bounding box center [518, 105] width 5 height 13
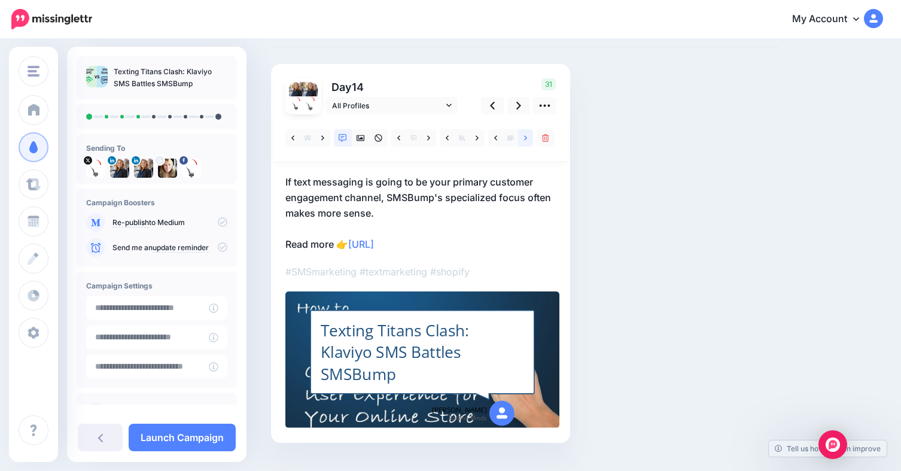
click at [524, 141] on icon at bounding box center [525, 138] width 3 height 8
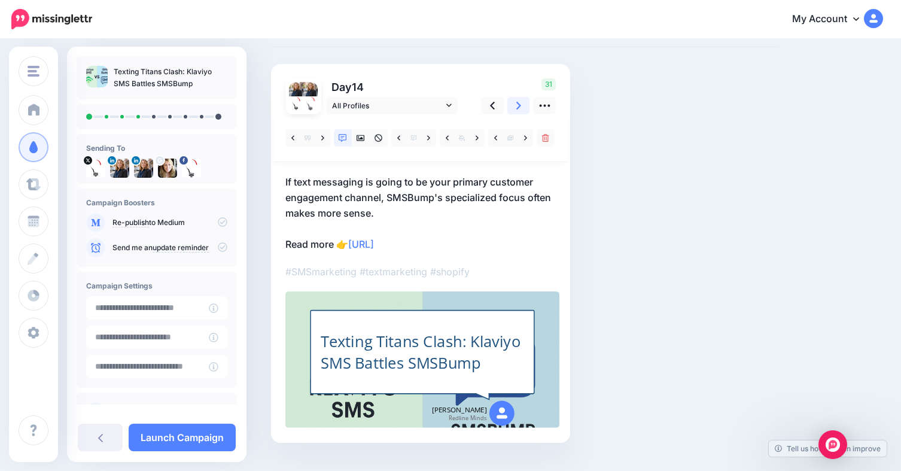
click at [519, 103] on icon at bounding box center [518, 105] width 5 height 13
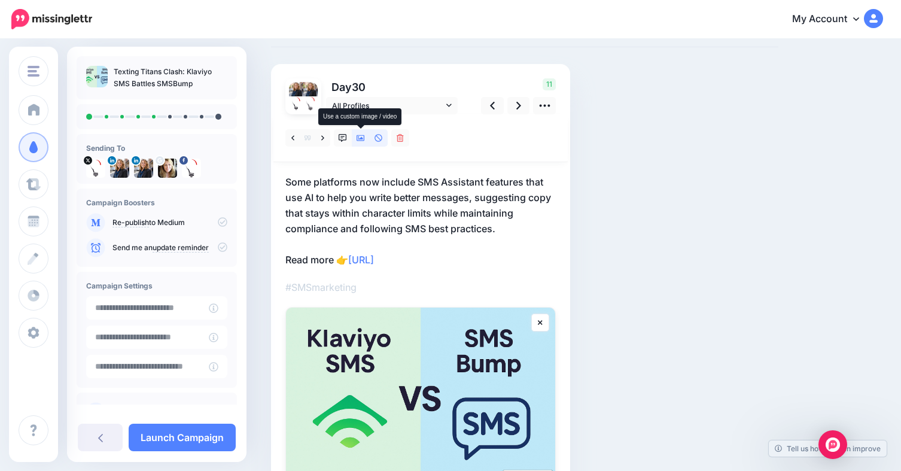
click at [356, 140] on link at bounding box center [361, 137] width 18 height 17
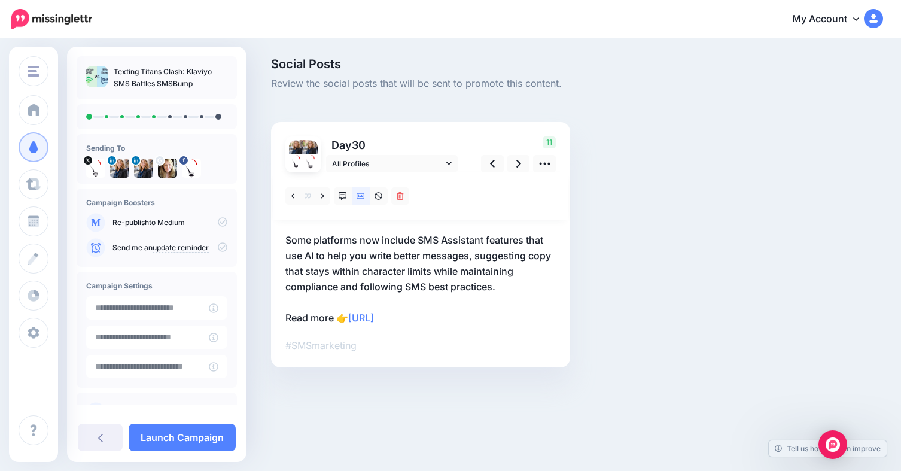
scroll to position [0, 0]
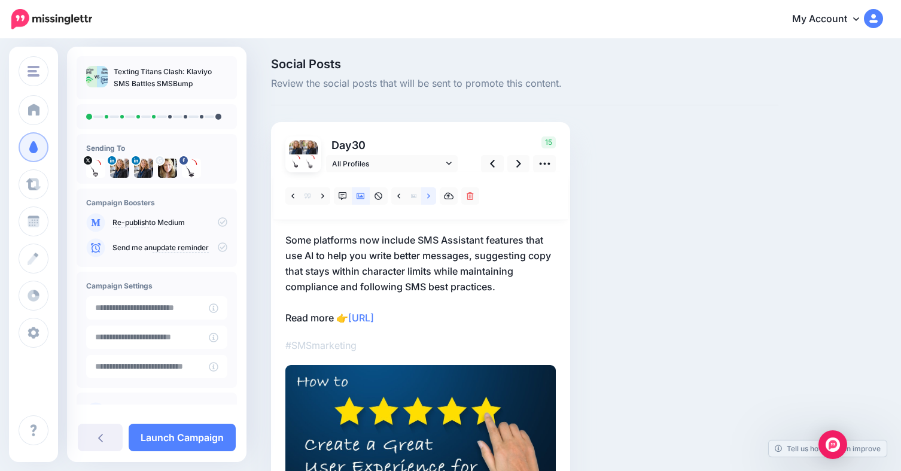
click at [429, 196] on icon at bounding box center [428, 195] width 3 height 5
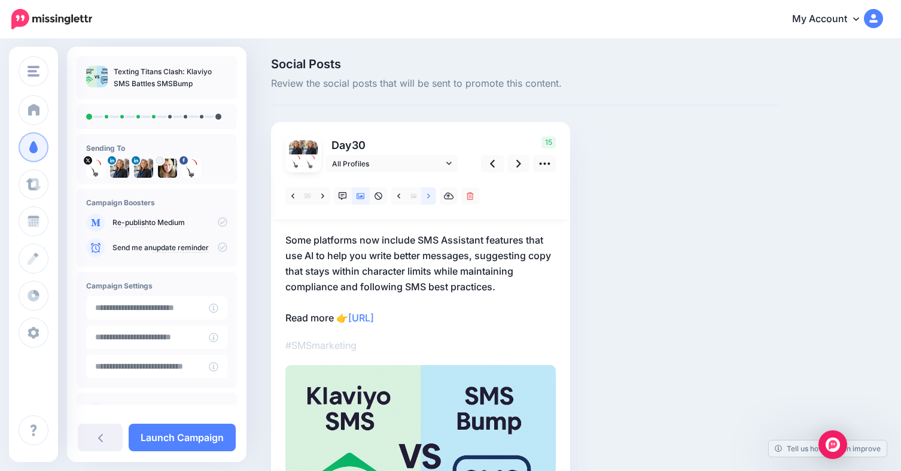
click at [429, 196] on icon at bounding box center [428, 195] width 3 height 5
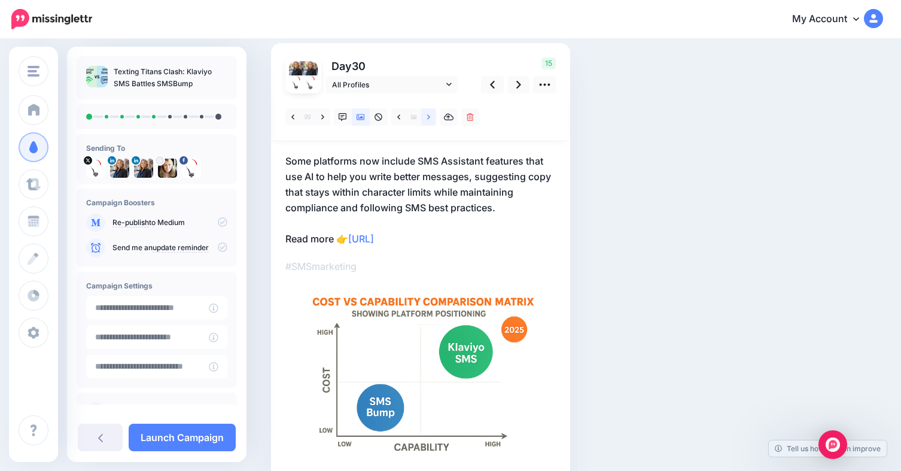
scroll to position [60, 0]
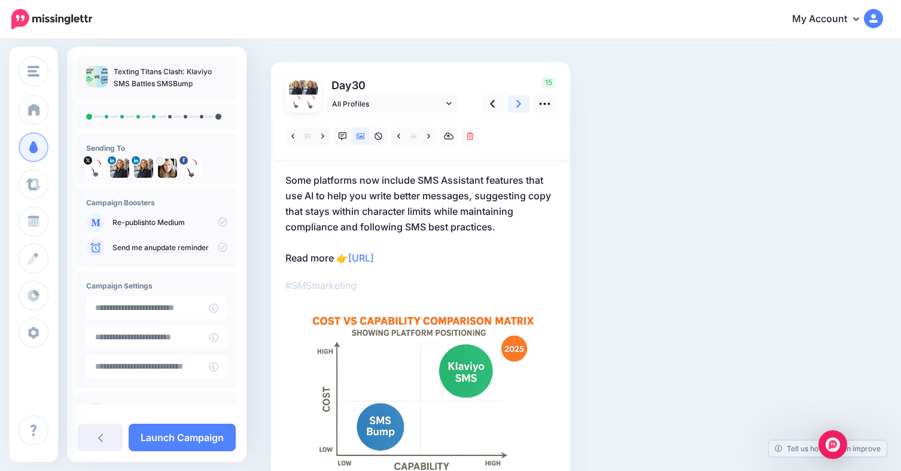
click at [520, 109] on icon at bounding box center [518, 103] width 5 height 13
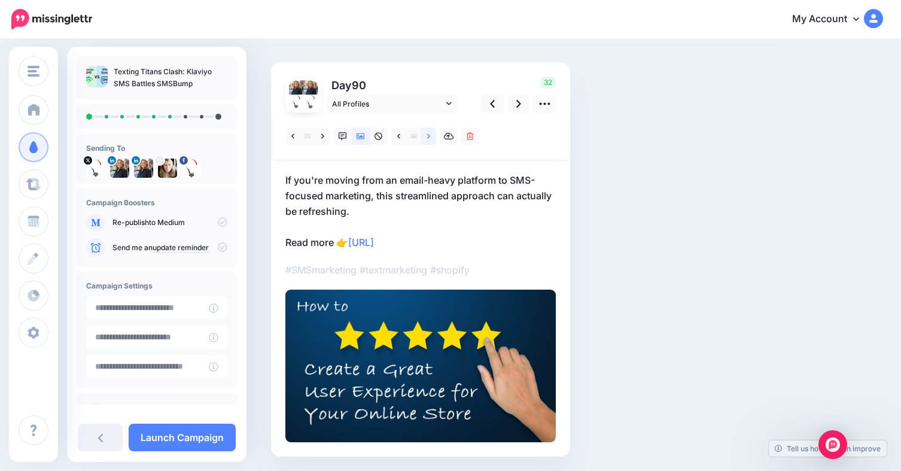
click at [429, 142] on link at bounding box center [428, 135] width 15 height 17
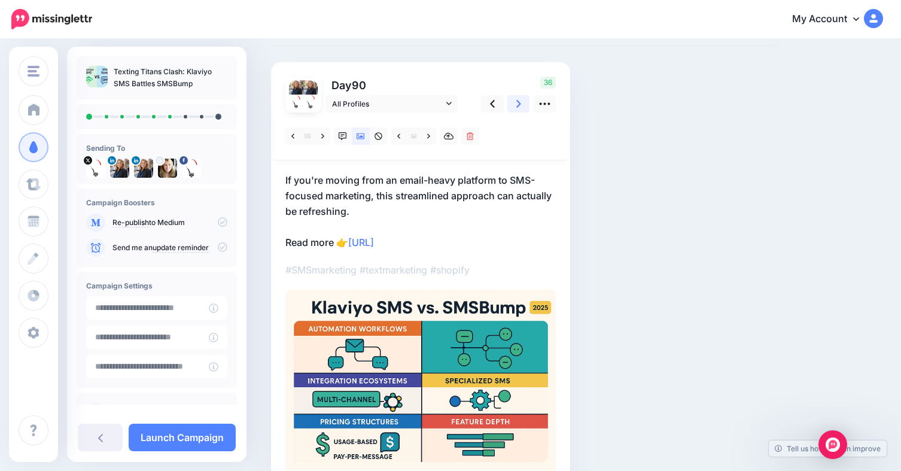
click at [523, 108] on link at bounding box center [518, 103] width 23 height 17
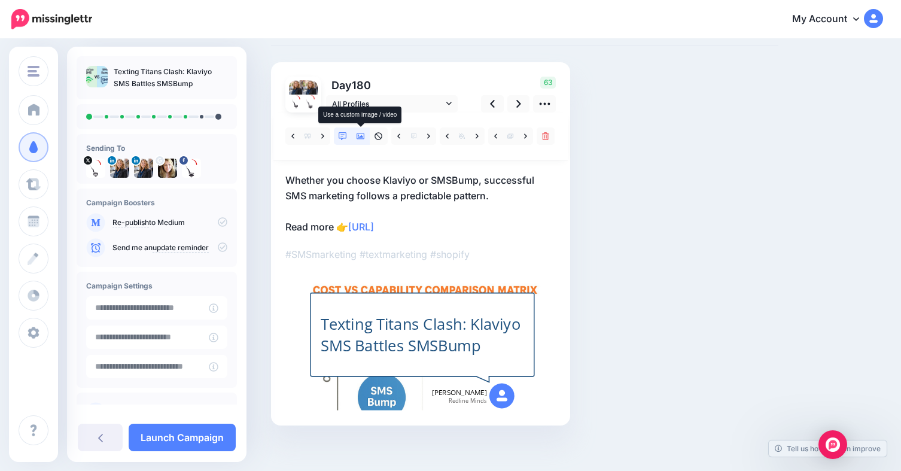
click at [364, 138] on icon at bounding box center [360, 136] width 8 height 8
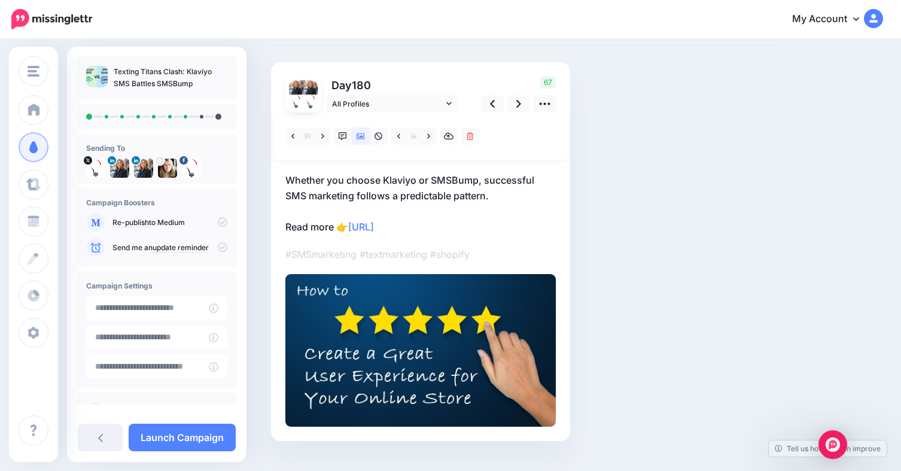
scroll to position [0, 0]
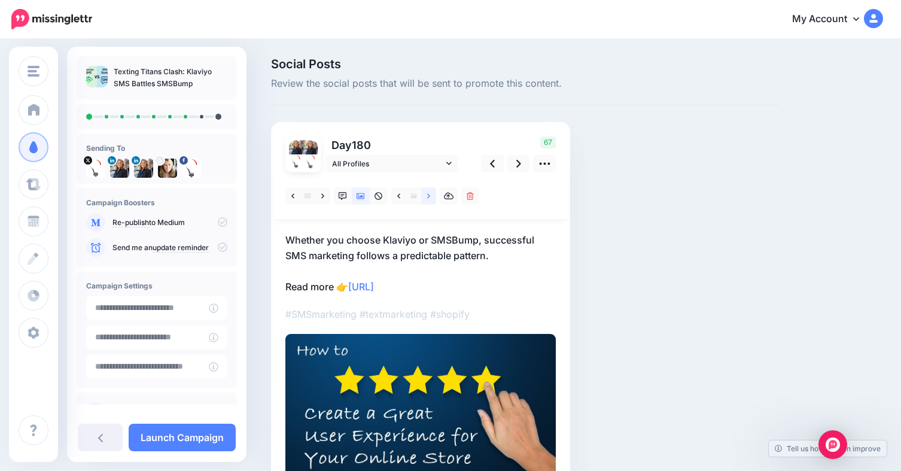
click at [426, 197] on link at bounding box center [428, 195] width 15 height 17
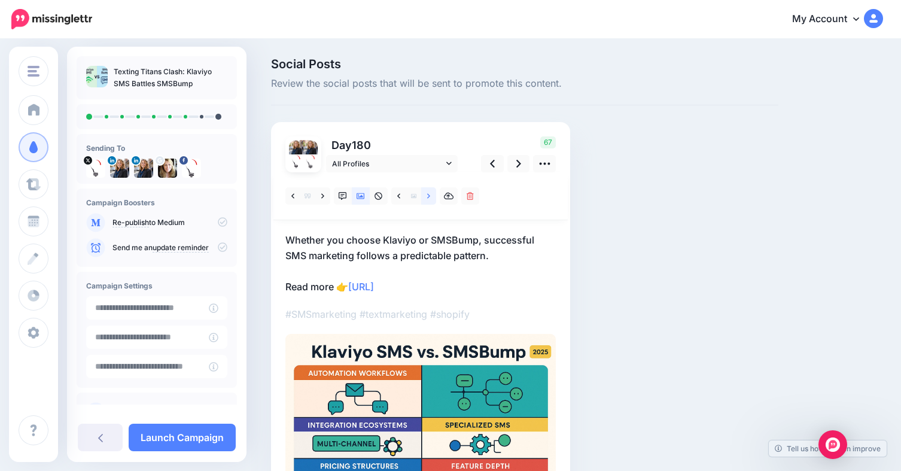
click at [426, 197] on link at bounding box center [428, 195] width 15 height 17
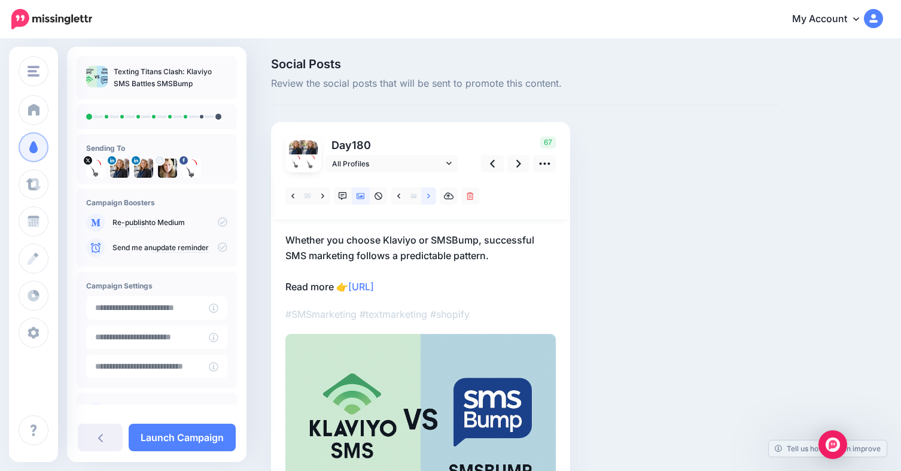
click at [426, 197] on link at bounding box center [428, 195] width 15 height 17
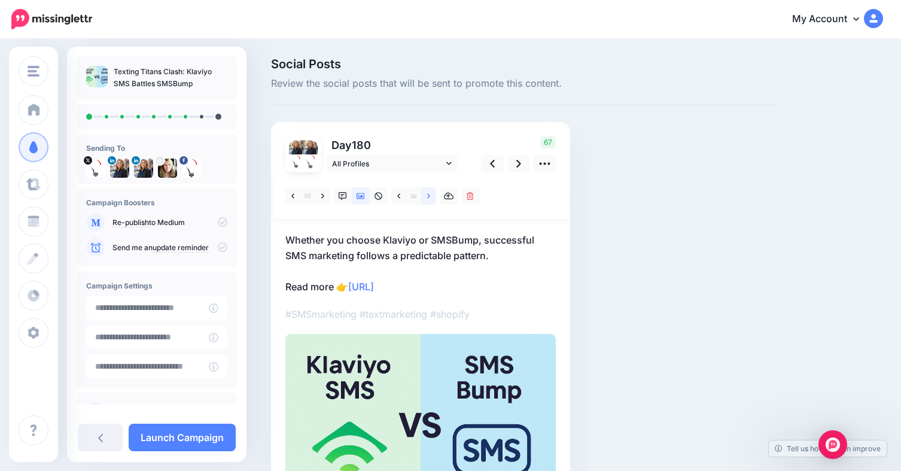
click at [426, 197] on link at bounding box center [428, 195] width 15 height 17
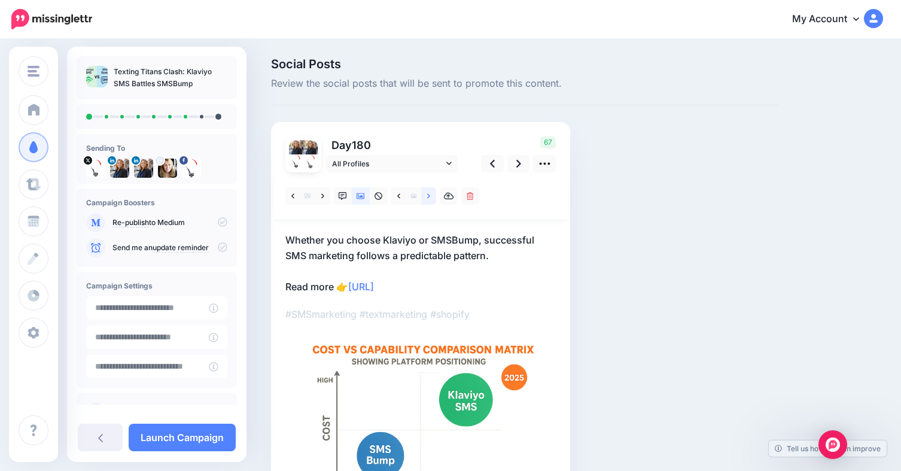
click at [426, 197] on link at bounding box center [428, 195] width 15 height 17
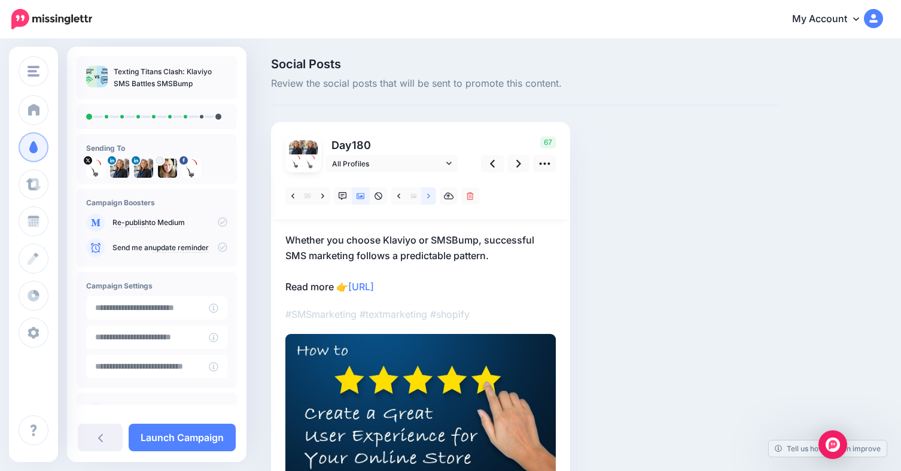
click at [426, 197] on link at bounding box center [428, 195] width 15 height 17
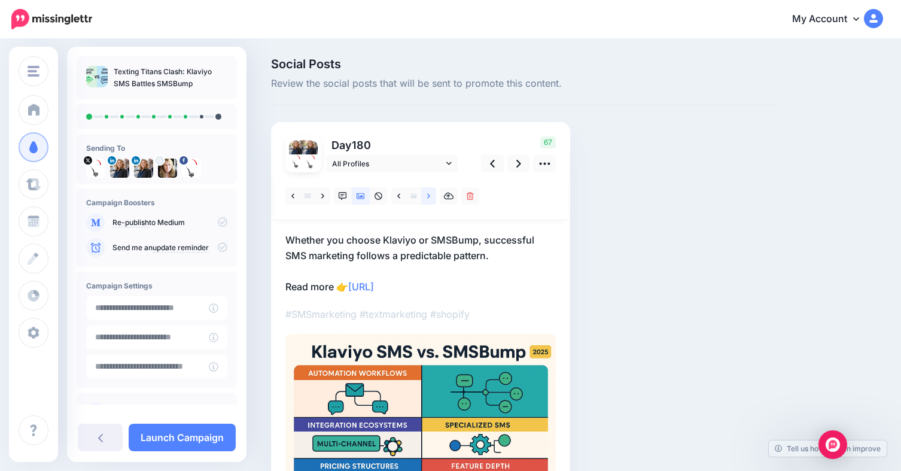
click at [426, 197] on link at bounding box center [428, 195] width 15 height 17
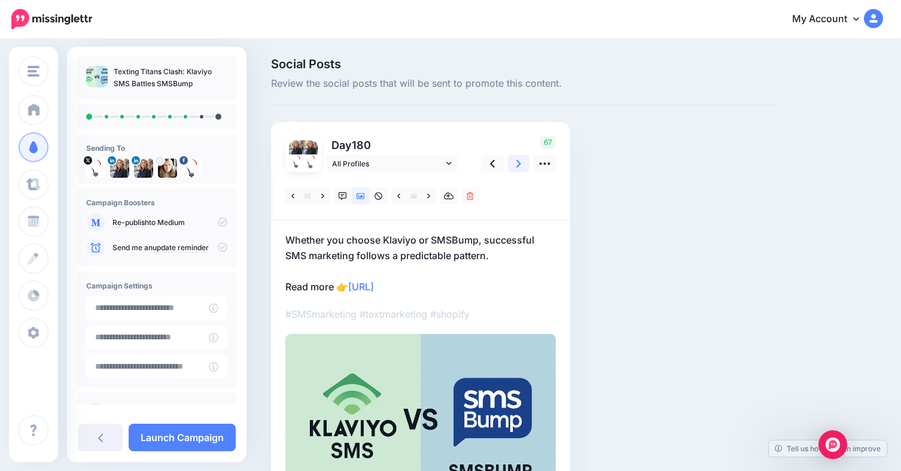
click at [510, 165] on link at bounding box center [518, 163] width 23 height 17
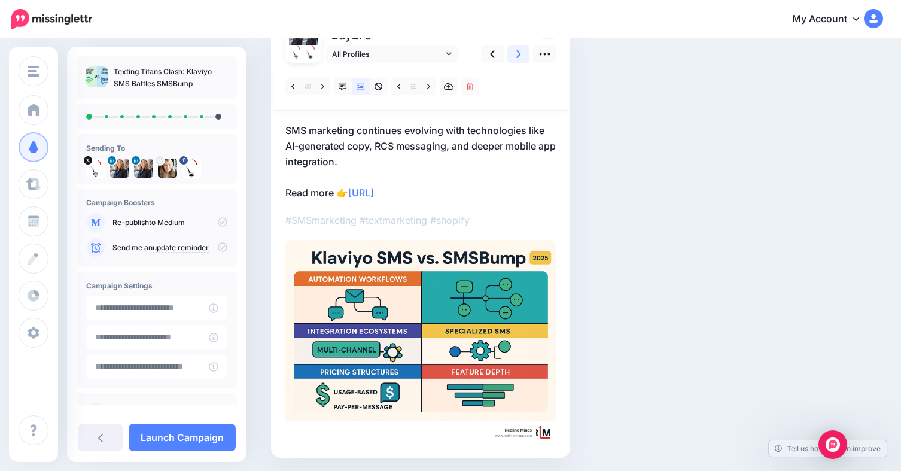
scroll to position [90, 0]
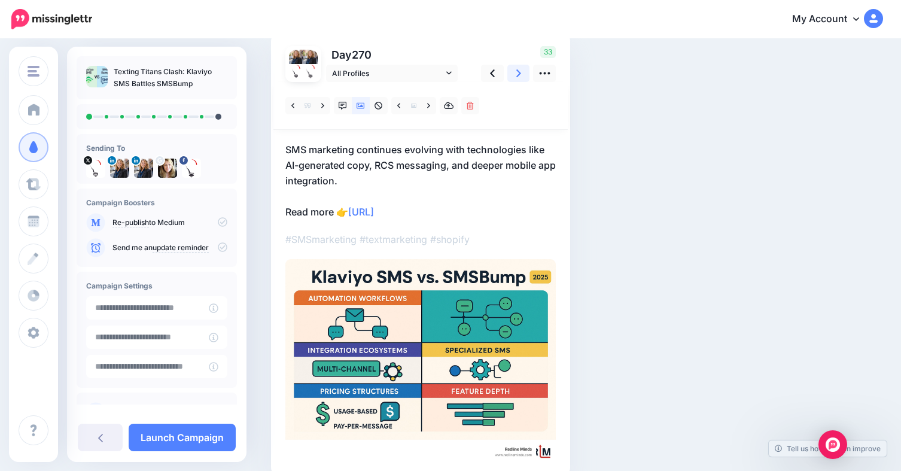
click at [513, 75] on link at bounding box center [518, 73] width 23 height 17
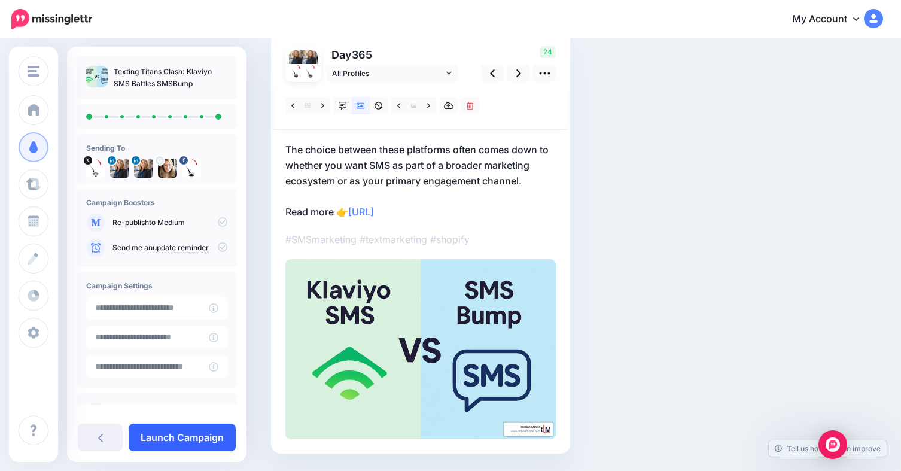
click at [182, 428] on link "Launch Campaign" at bounding box center [182, 437] width 107 height 28
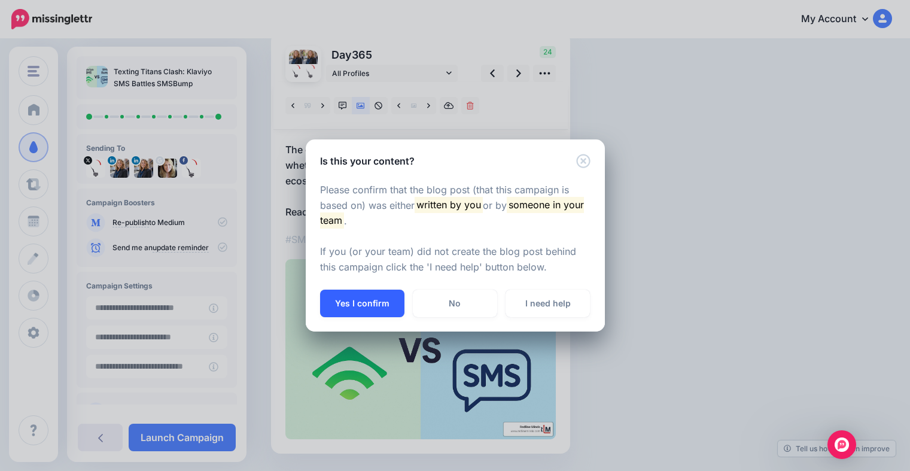
click at [364, 312] on button "Yes I confirm" at bounding box center [362, 303] width 84 height 28
